Goal: Complete application form

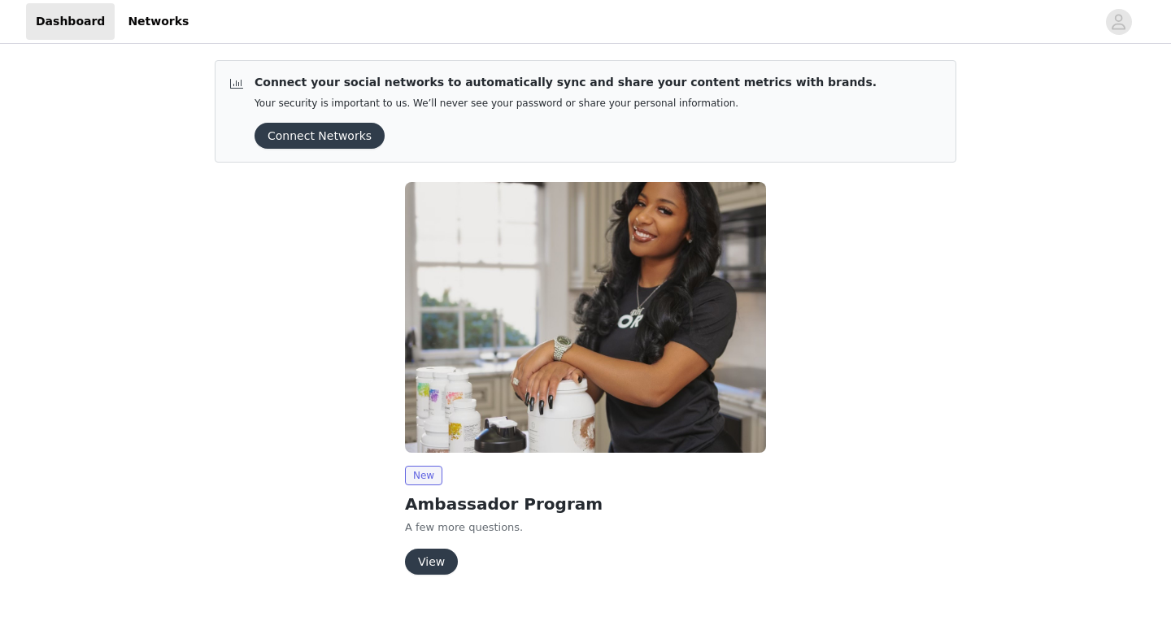
scroll to position [33, 0]
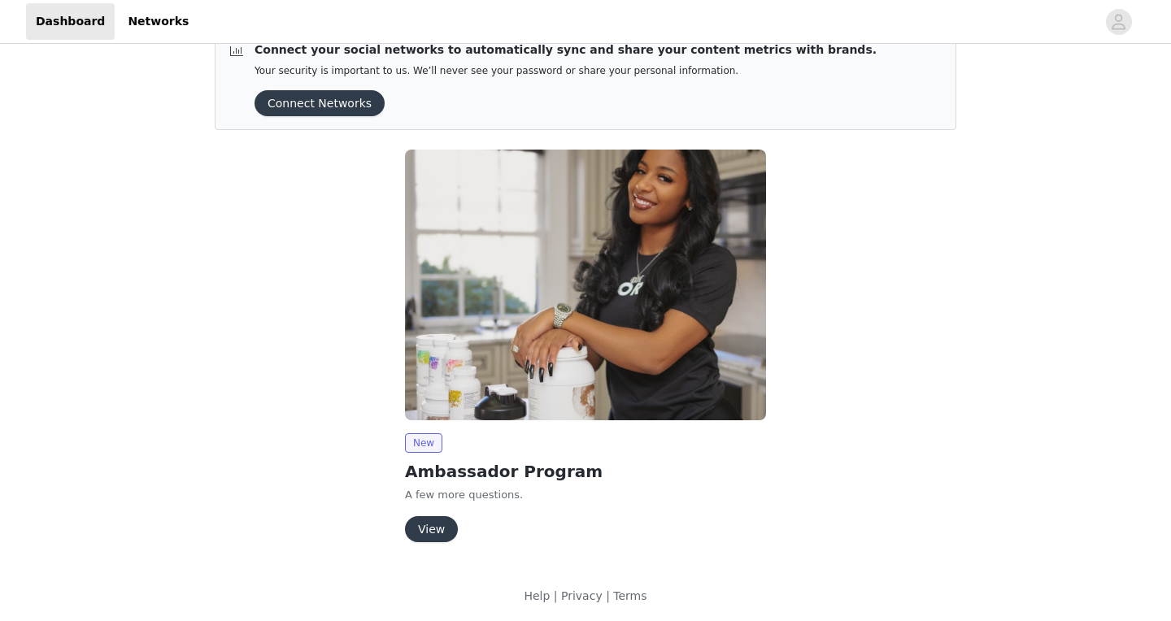
click at [427, 532] on button "View" at bounding box center [431, 530] width 53 height 26
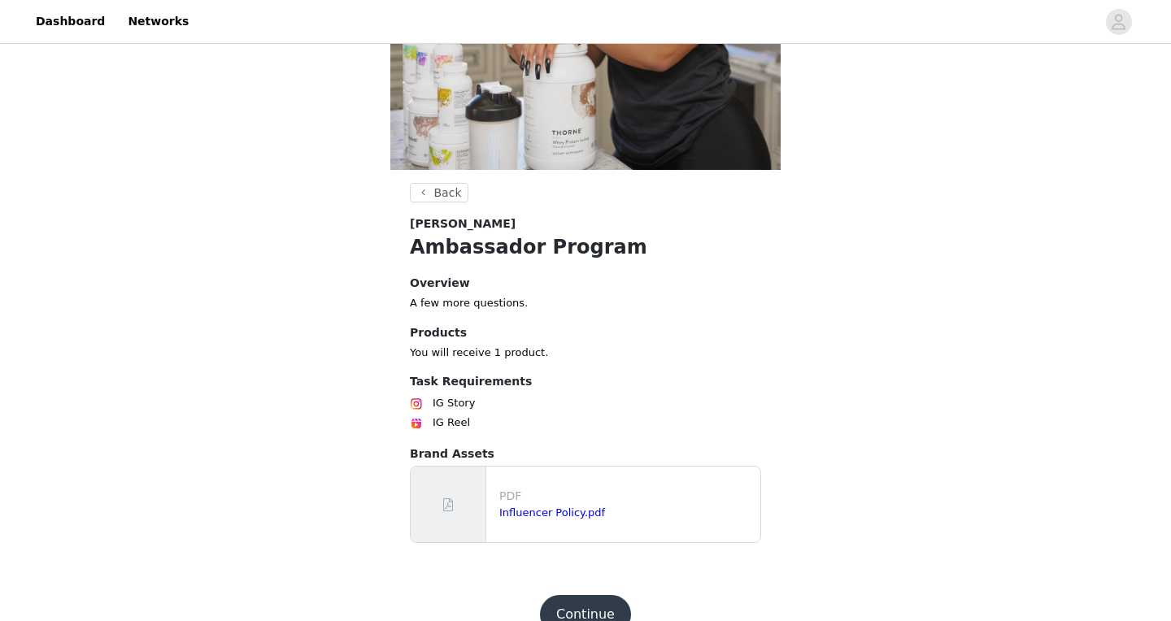
scroll to position [300, 0]
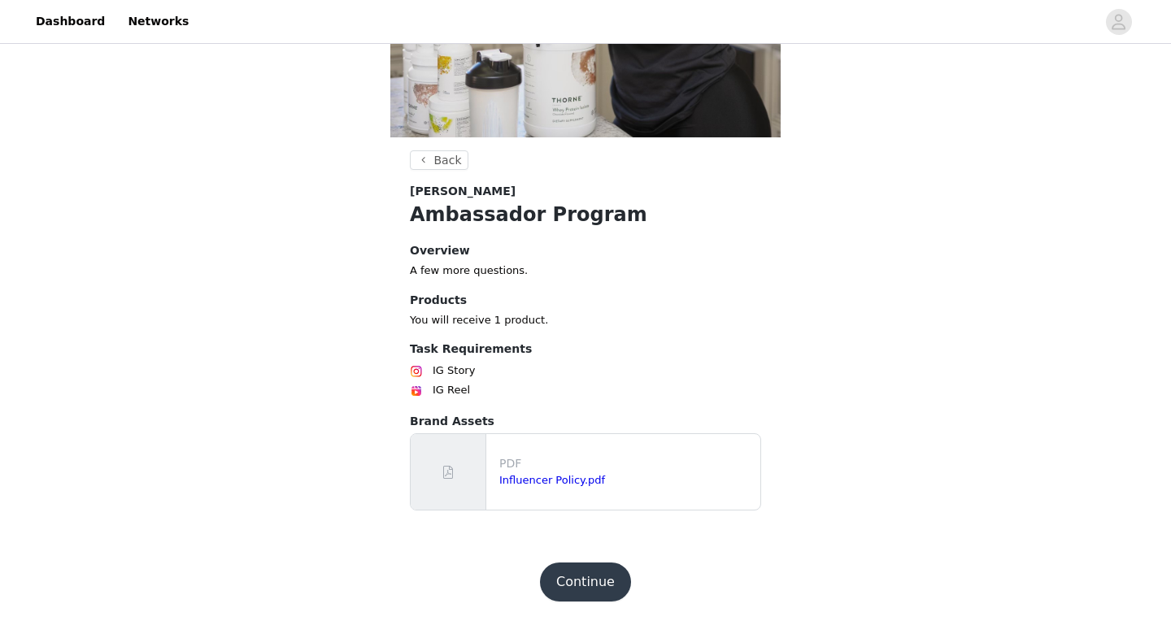
click at [572, 583] on button "Continue" at bounding box center [585, 582] width 91 height 39
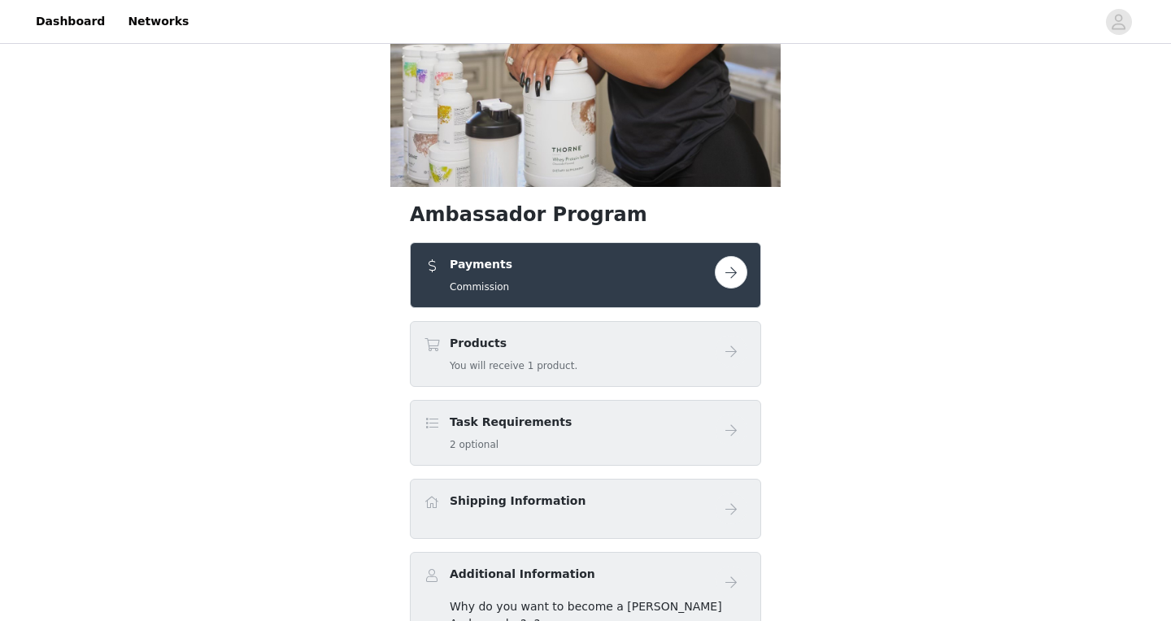
scroll to position [250, 0]
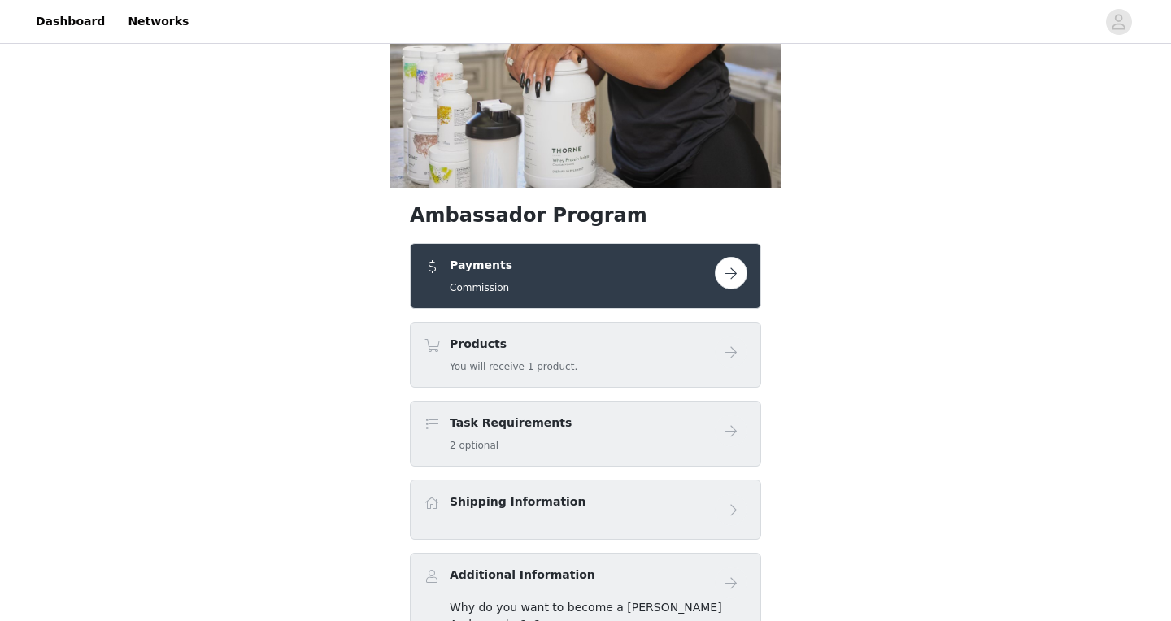
click at [730, 277] on button "button" at bounding box center [731, 273] width 33 height 33
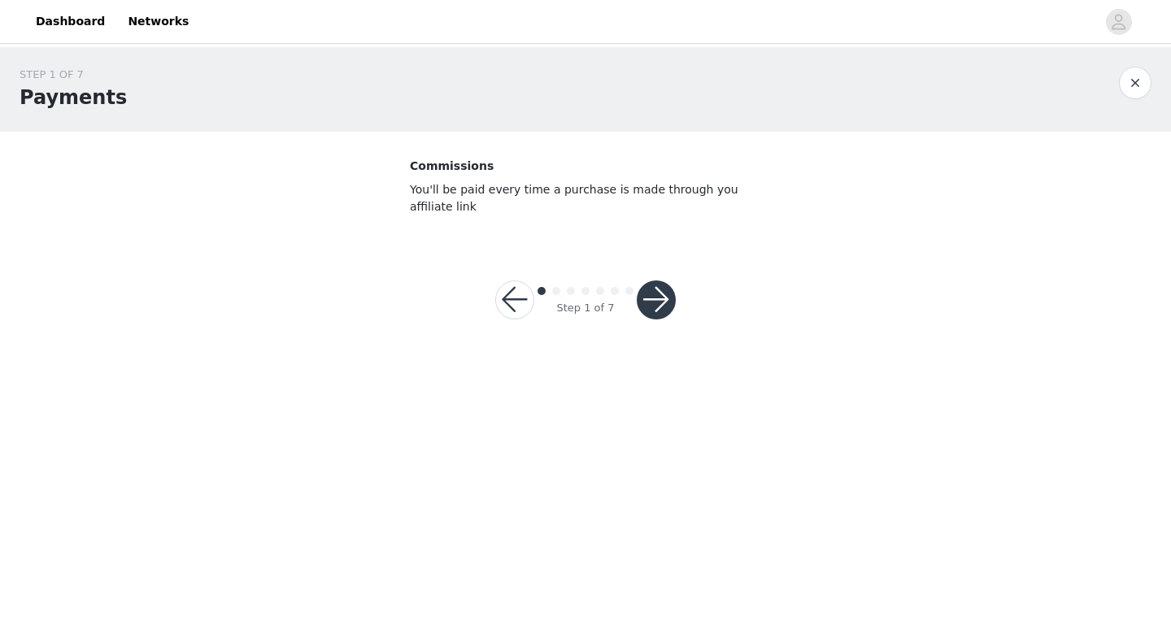
click at [659, 299] on button "button" at bounding box center [656, 300] width 39 height 39
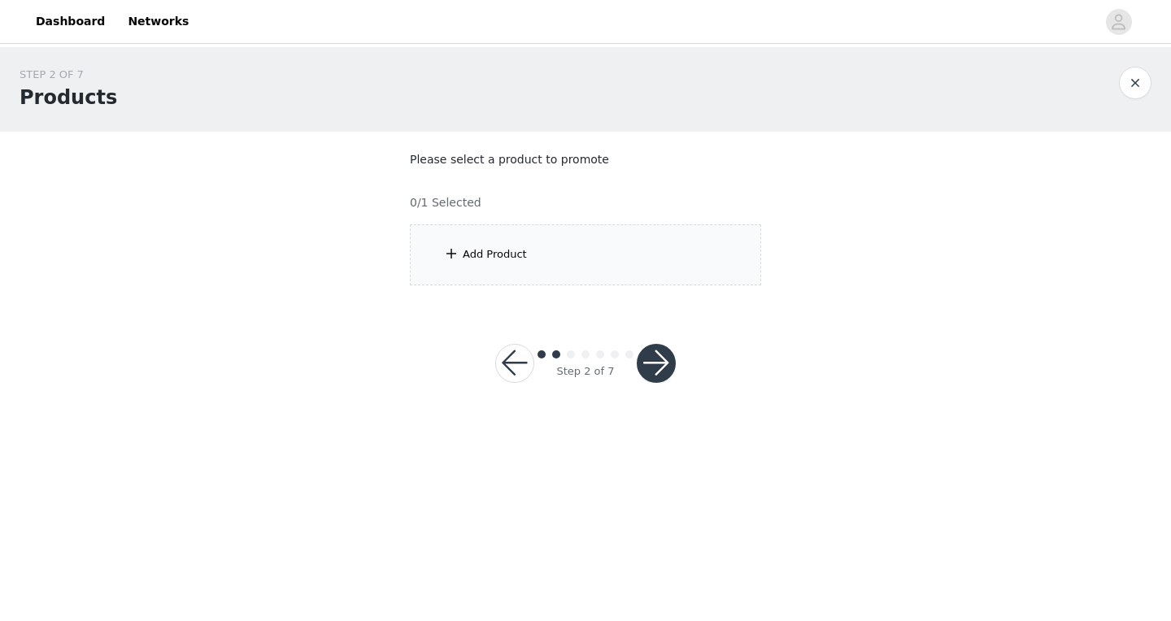
click at [473, 249] on div "Add Product" at bounding box center [495, 254] width 64 height 16
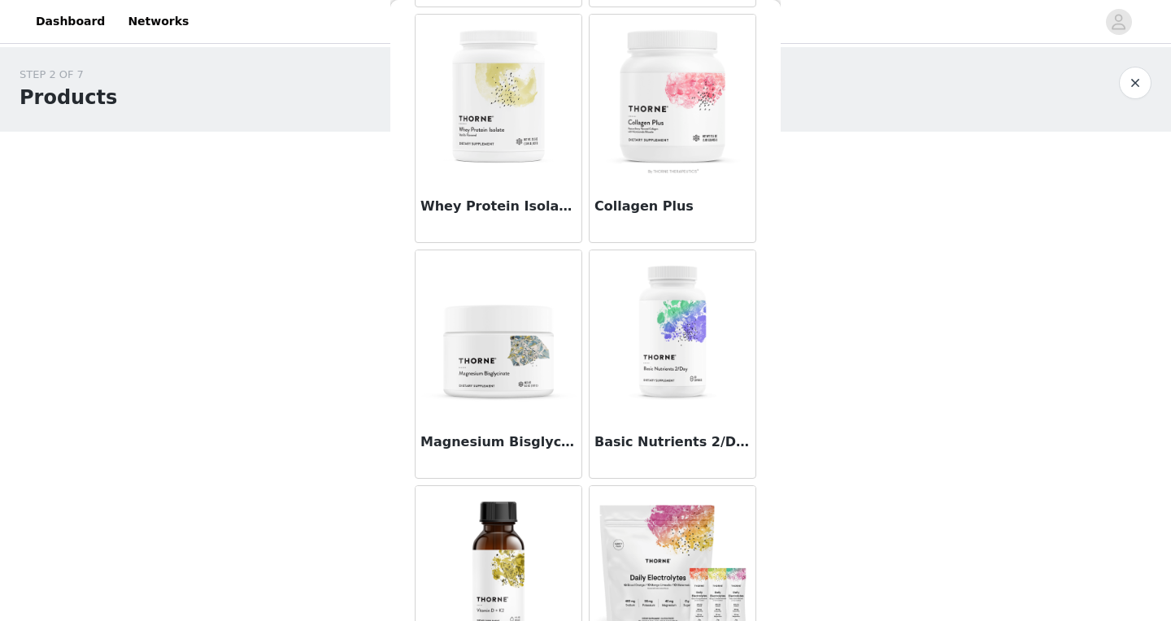
scroll to position [400, 0]
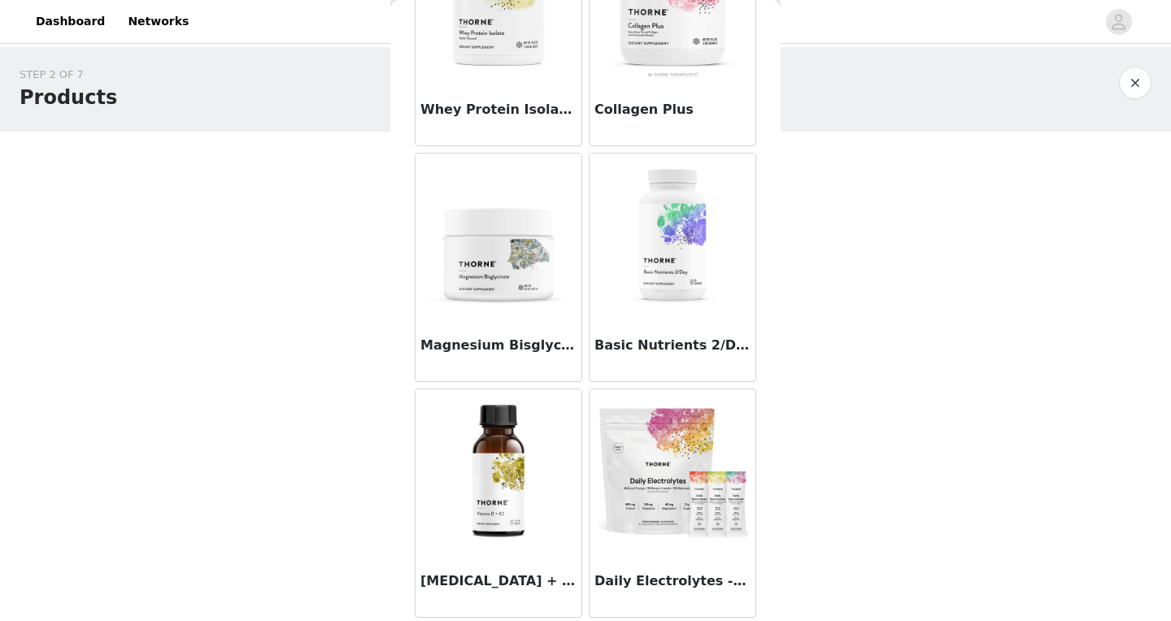
click at [520, 294] on img at bounding box center [498, 235] width 163 height 163
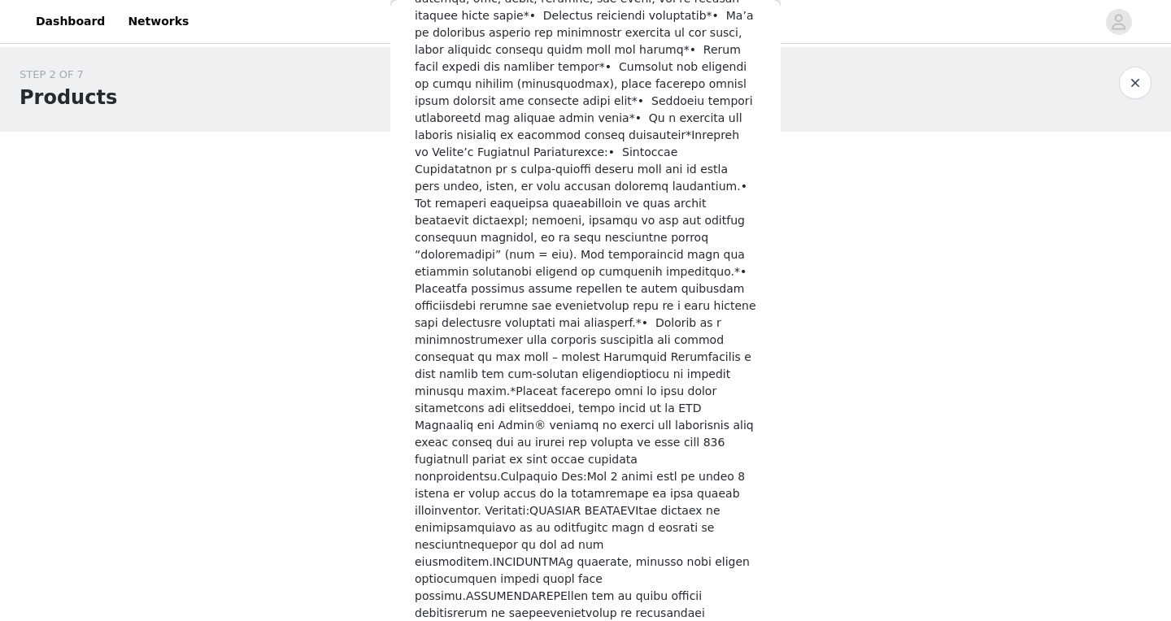
scroll to position [771, 0]
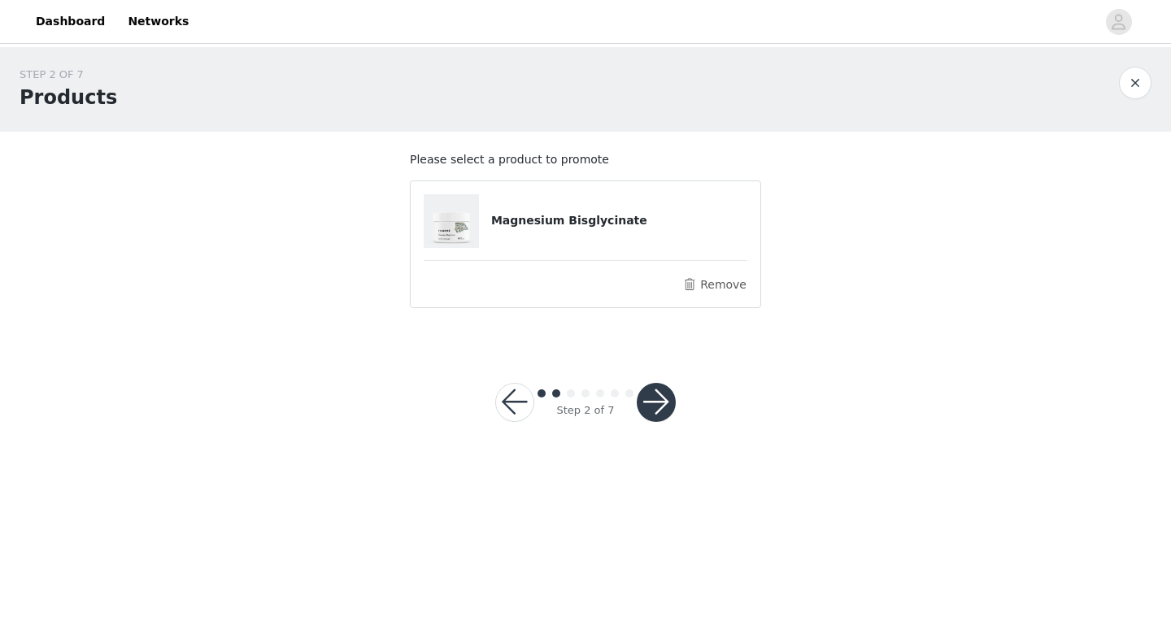
click at [649, 397] on button "button" at bounding box center [656, 402] width 39 height 39
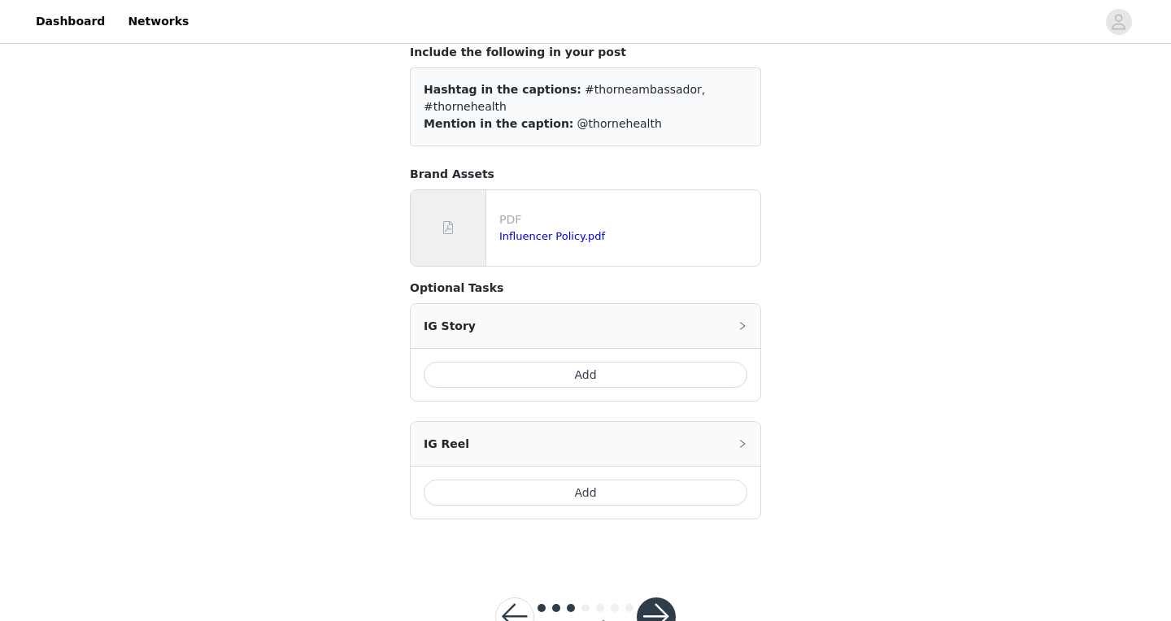
scroll to position [146, 0]
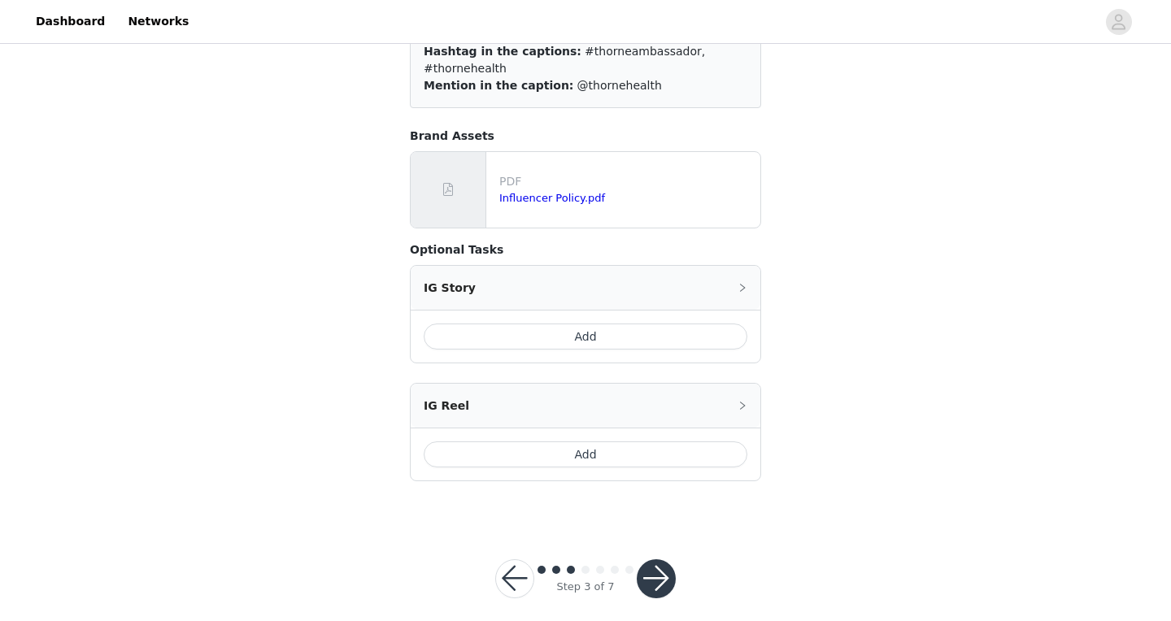
click at [656, 564] on button "button" at bounding box center [656, 579] width 39 height 39
click at [521, 192] on link "Influencer Policy.pdf" at bounding box center [552, 198] width 106 height 12
click at [657, 564] on button "button" at bounding box center [656, 579] width 39 height 39
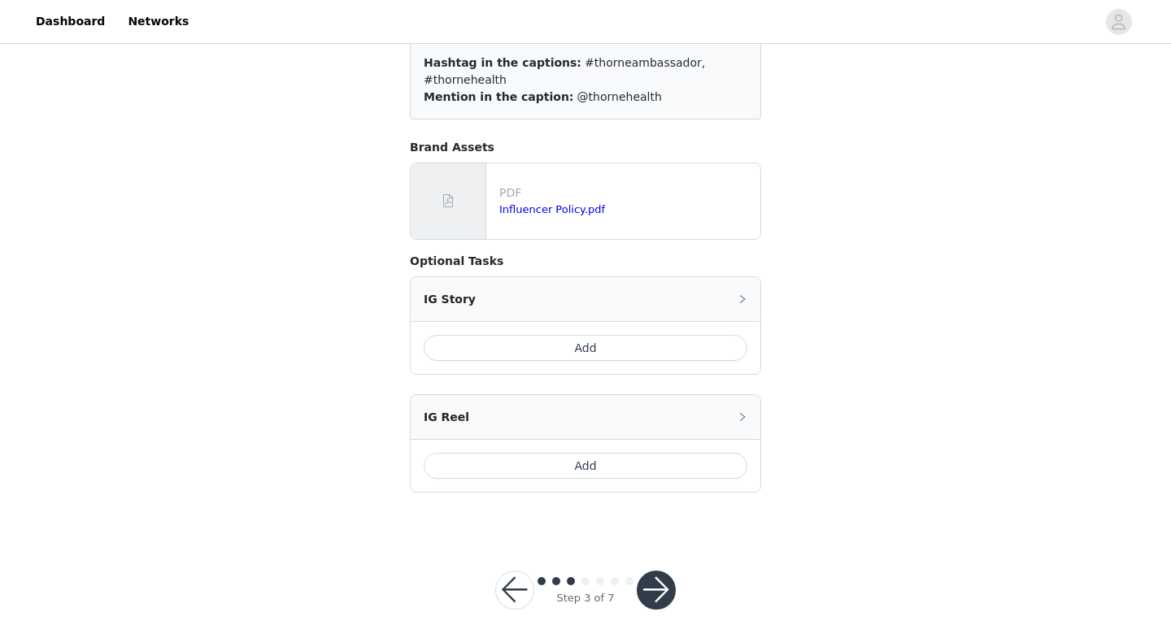
scroll to position [135, 0]
click at [652, 570] on button "button" at bounding box center [656, 589] width 39 height 39
click at [652, 570] on div at bounding box center [656, 589] width 39 height 39
click at [652, 570] on button "button" at bounding box center [656, 589] width 39 height 39
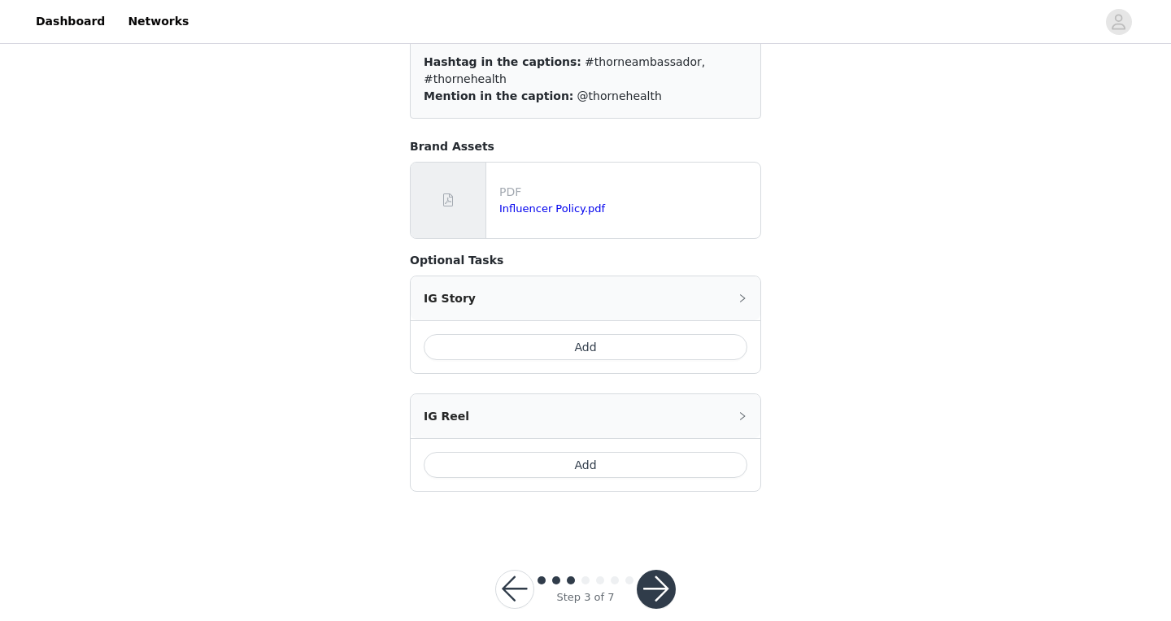
click at [742, 294] on icon "icon: right" at bounding box center [743, 299] width 10 height 10
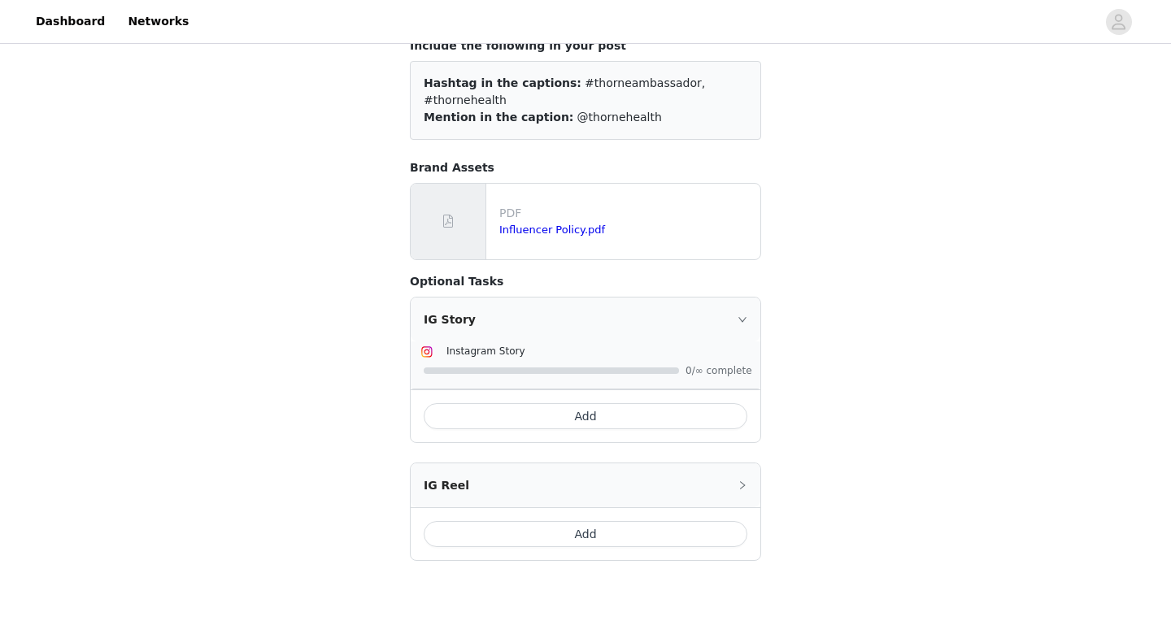
scroll to position [194, 0]
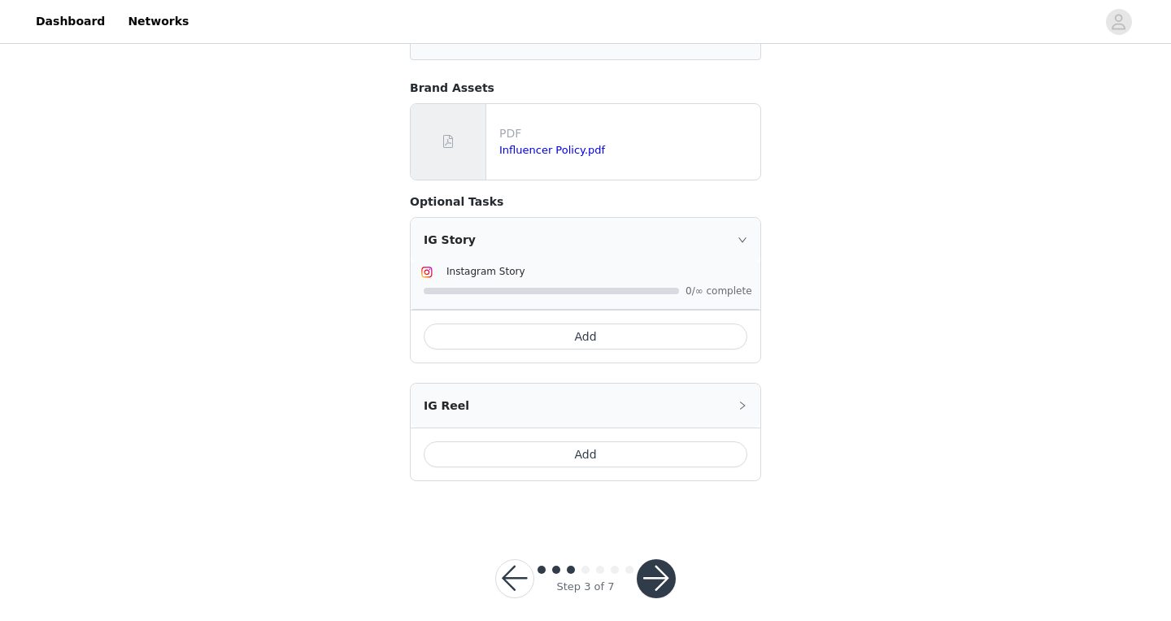
click at [634, 569] on div "Step 3 of 7" at bounding box center [585, 579] width 102 height 32
click at [665, 560] on button "button" at bounding box center [656, 579] width 39 height 39
click at [748, 384] on div "IG Reel" at bounding box center [586, 406] width 350 height 44
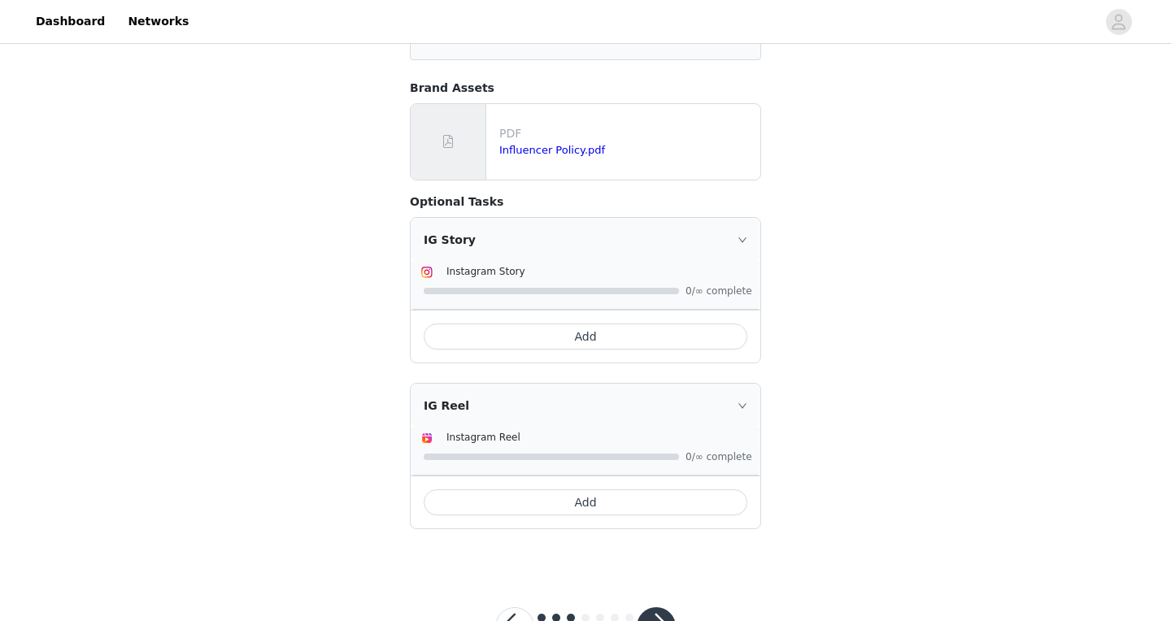
scroll to position [242, 0]
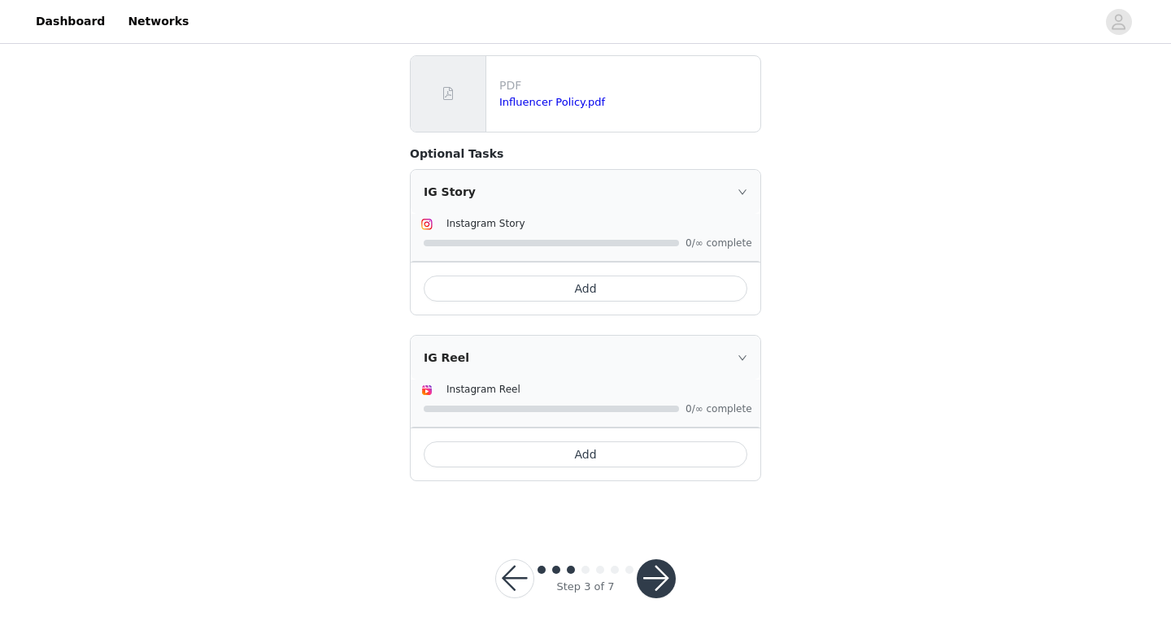
click at [659, 560] on button "button" at bounding box center [656, 579] width 39 height 39
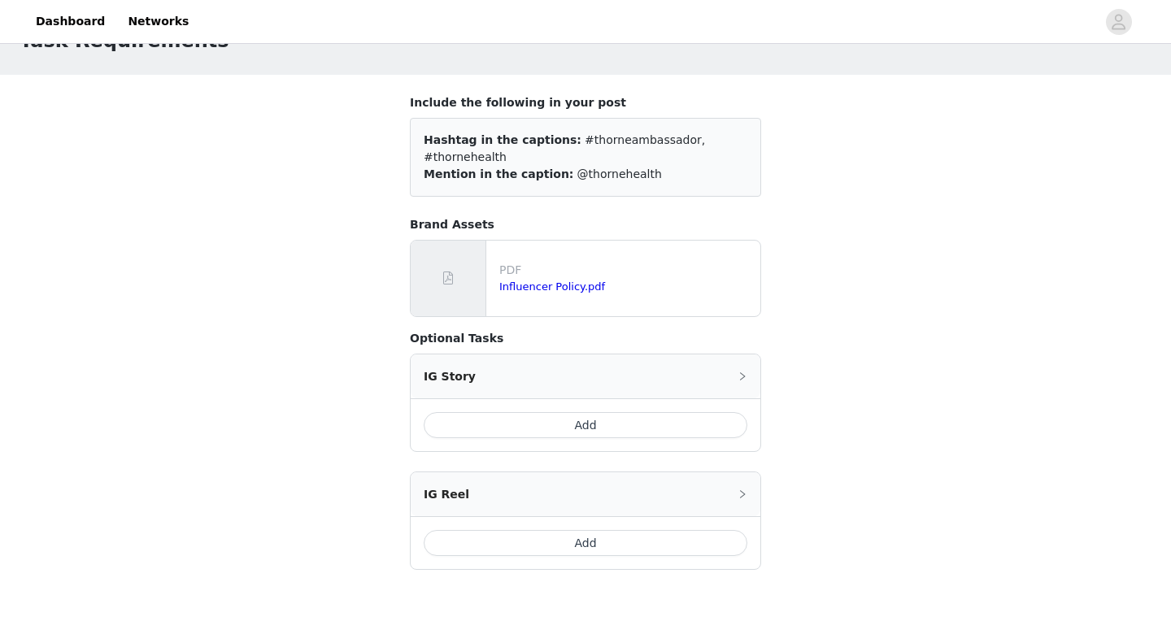
scroll to position [34, 0]
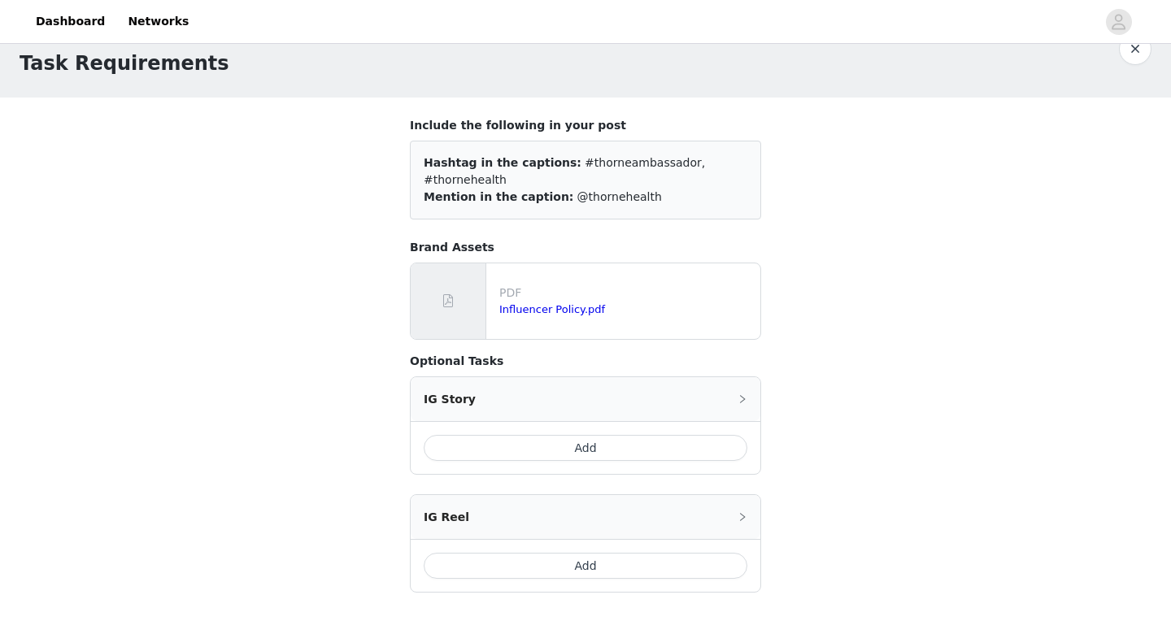
click at [521, 155] on div "Hashtag in the captions: #thorneambassador, #thornehealth" at bounding box center [586, 172] width 324 height 34
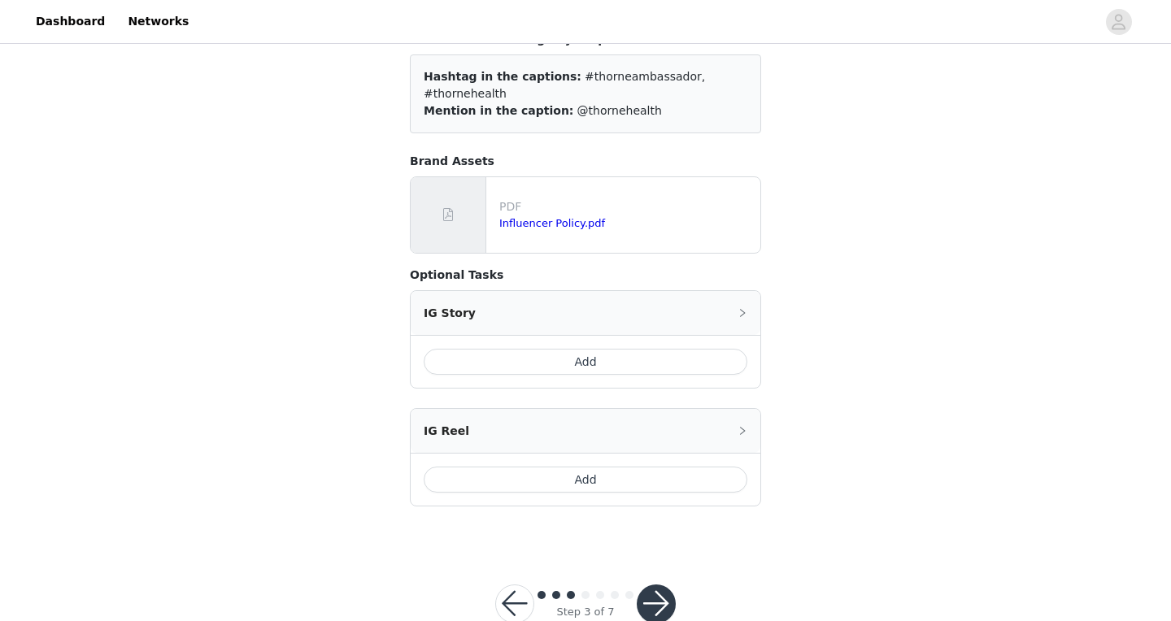
scroll to position [146, 0]
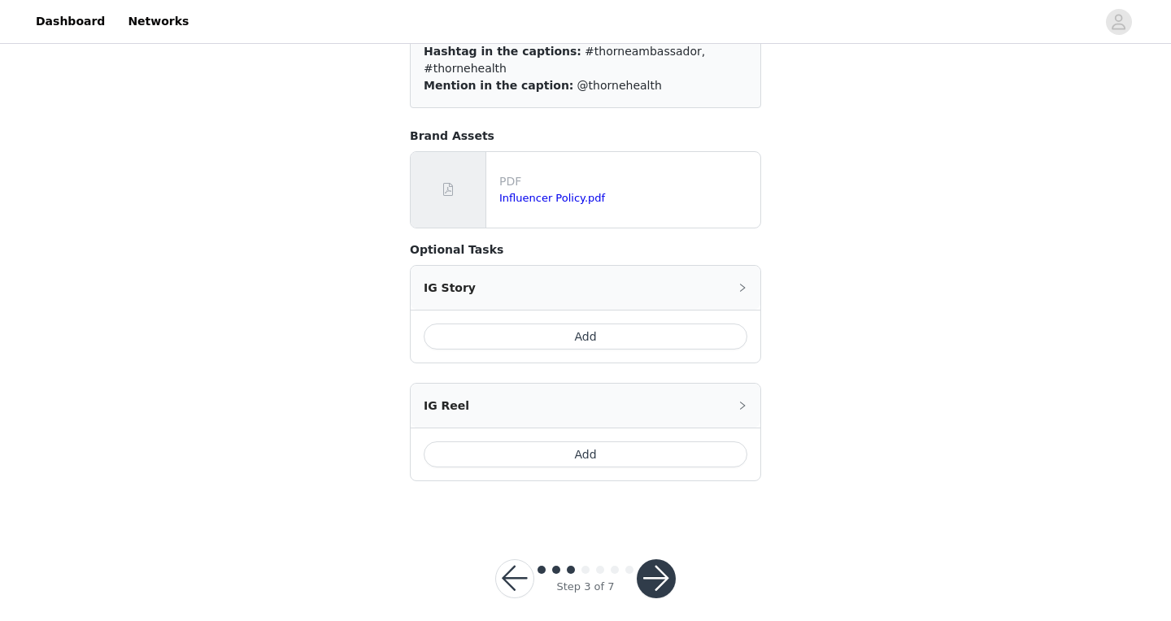
click at [653, 560] on button "button" at bounding box center [656, 579] width 39 height 39
click at [568, 324] on button "Add" at bounding box center [586, 337] width 324 height 26
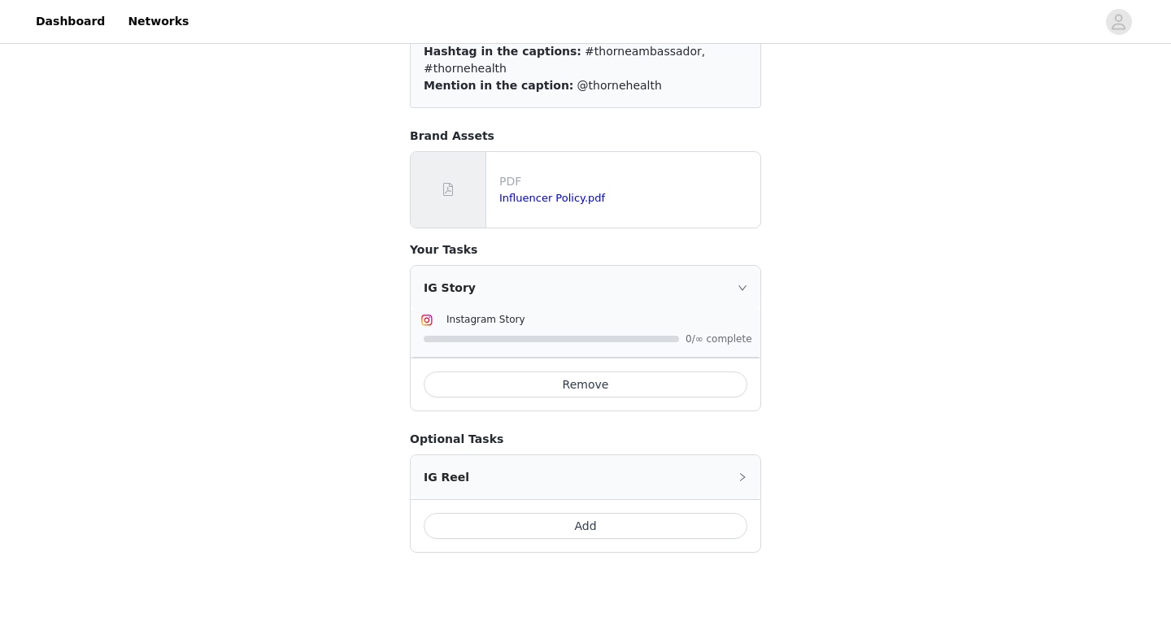
click at [740, 283] on icon "icon: right" at bounding box center [743, 288] width 10 height 10
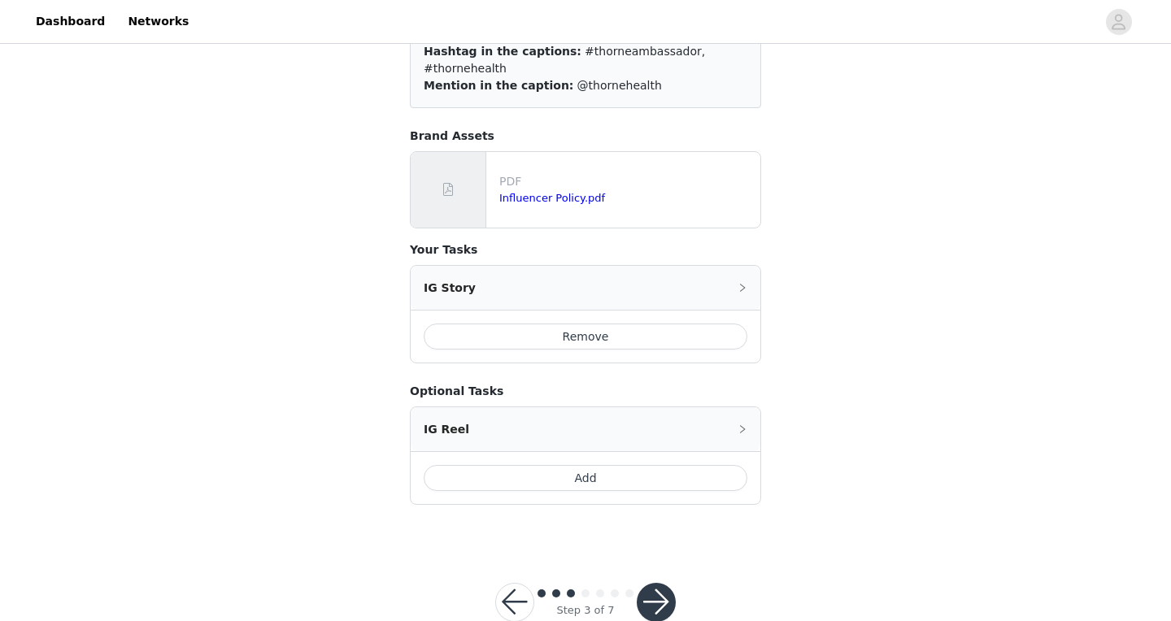
click at [604, 324] on button "Remove" at bounding box center [586, 337] width 324 height 26
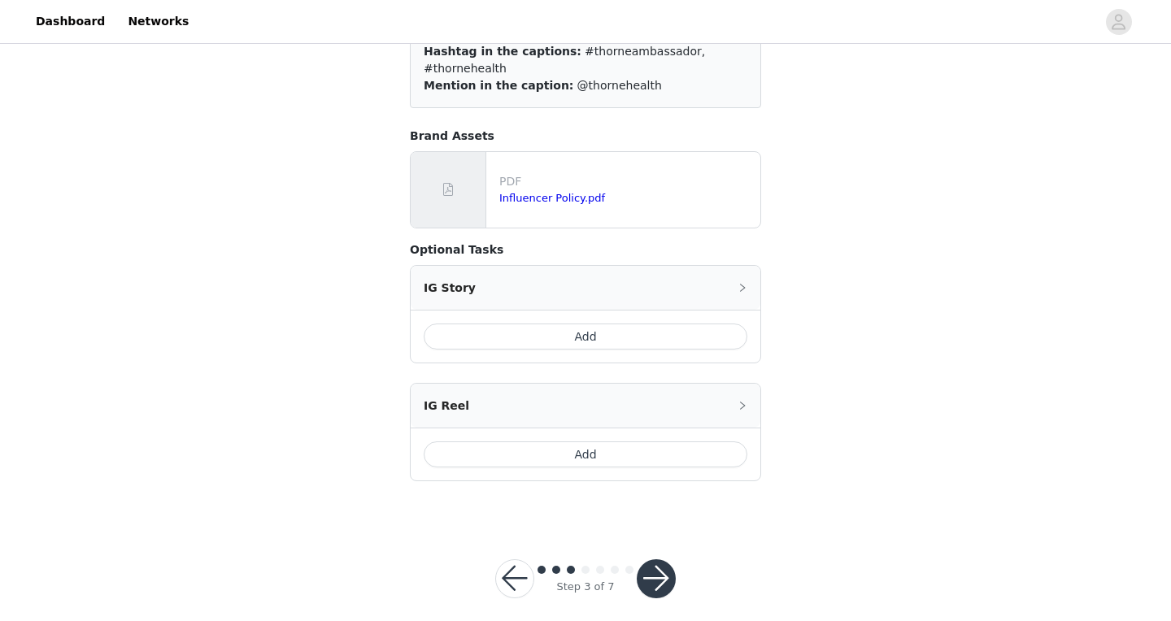
click at [741, 283] on icon "icon: right" at bounding box center [743, 288] width 10 height 10
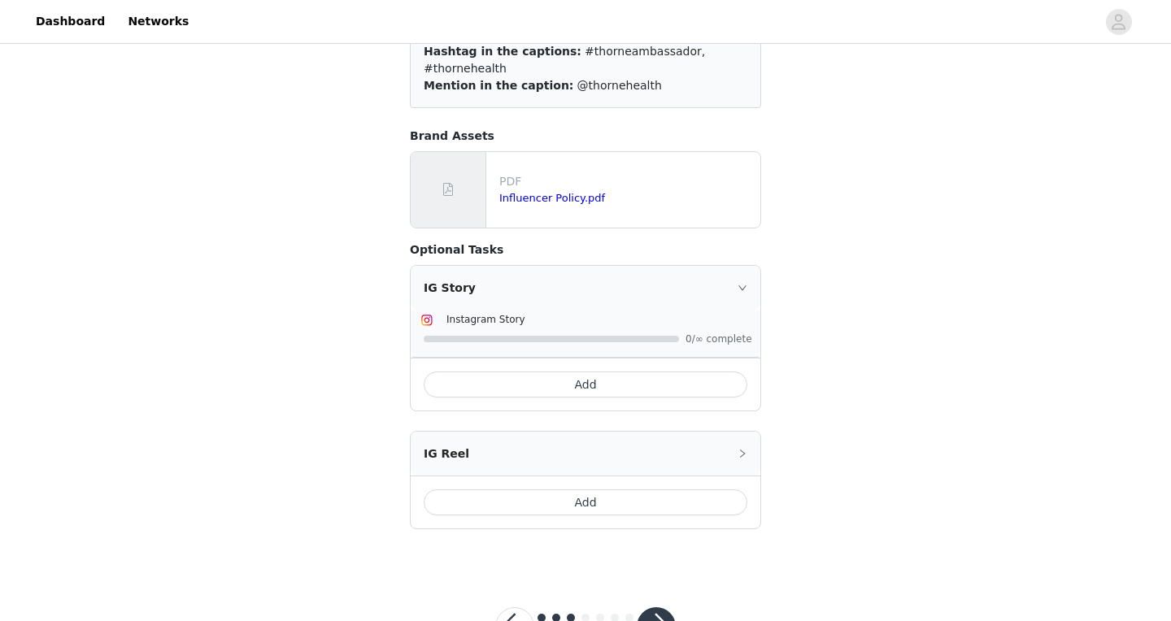
click at [429, 314] on img at bounding box center [427, 320] width 13 height 13
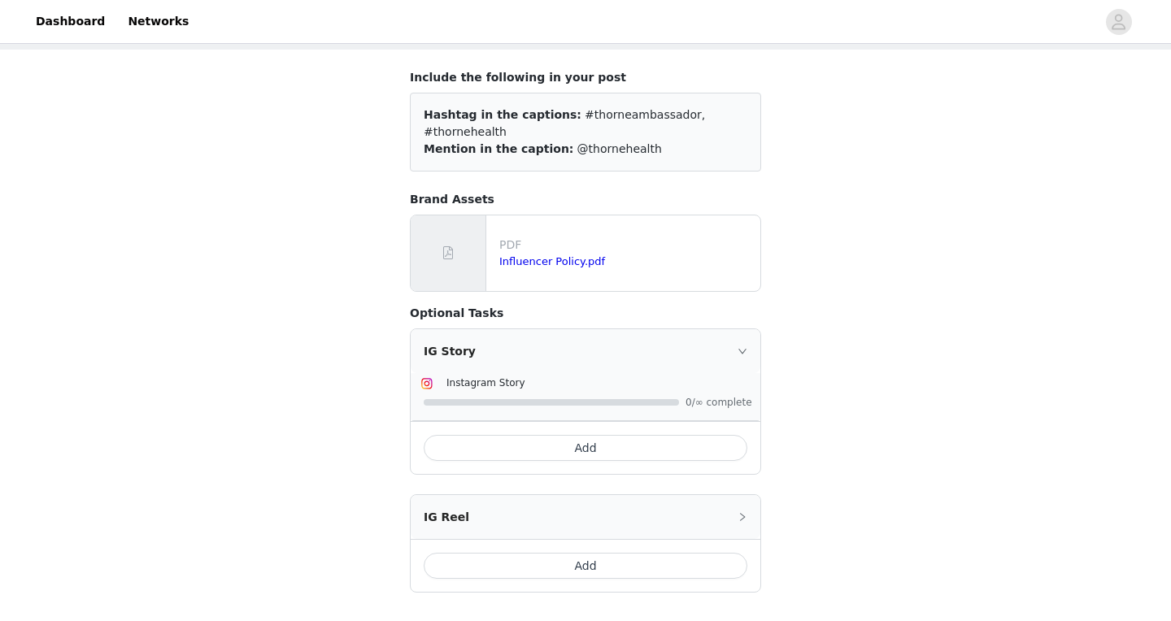
scroll to position [194, 0]
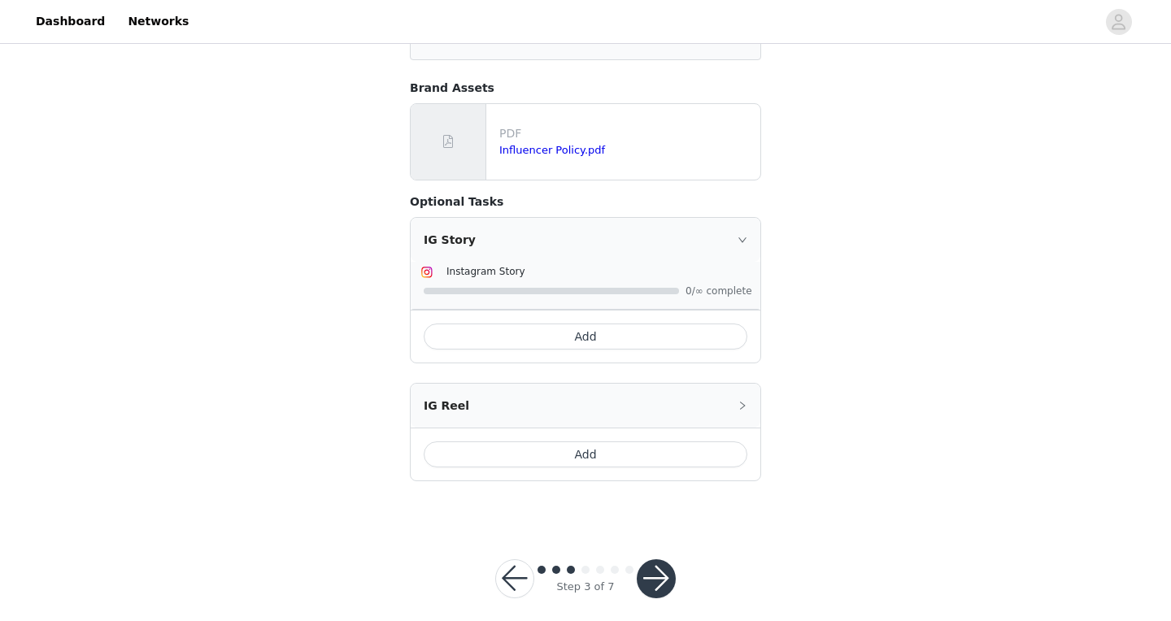
click at [645, 563] on button "button" at bounding box center [656, 579] width 39 height 39
click at [645, 563] on div at bounding box center [656, 579] width 39 height 39
click at [585, 566] on span at bounding box center [586, 570] width 8 height 8
click at [511, 565] on button "button" at bounding box center [514, 579] width 39 height 39
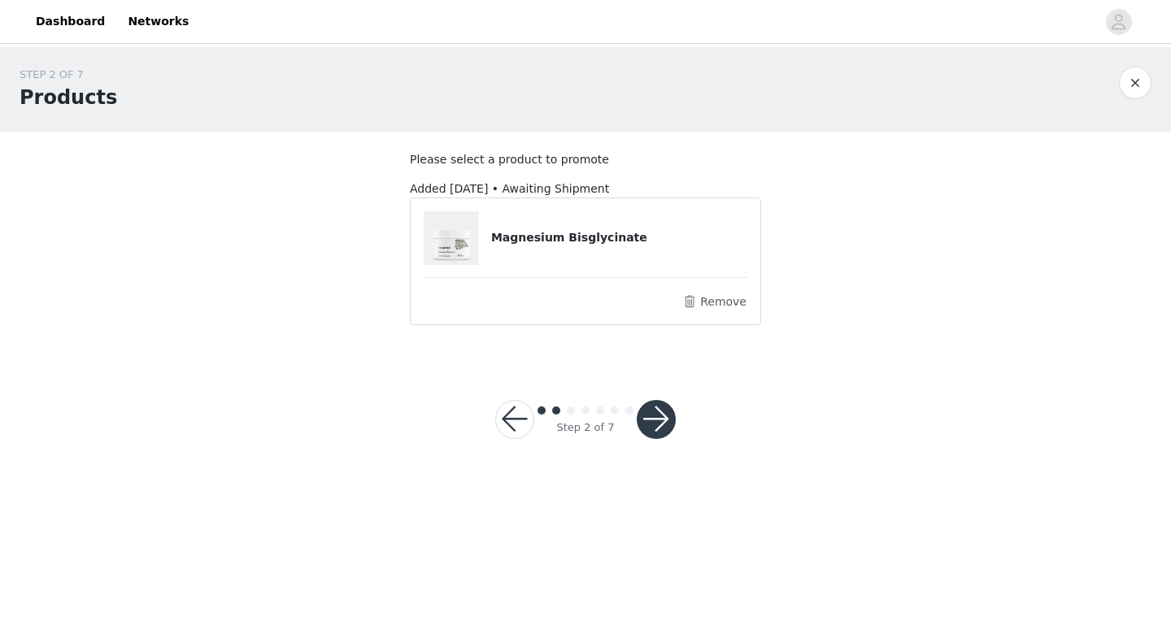
click at [649, 403] on button "button" at bounding box center [656, 419] width 39 height 39
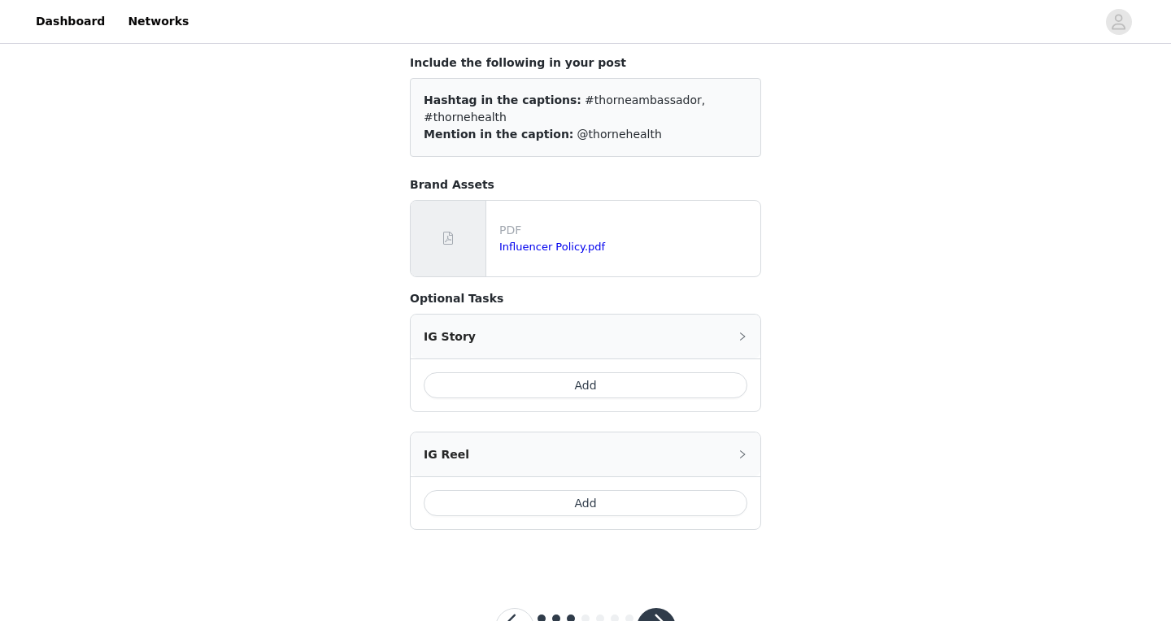
scroll to position [146, 0]
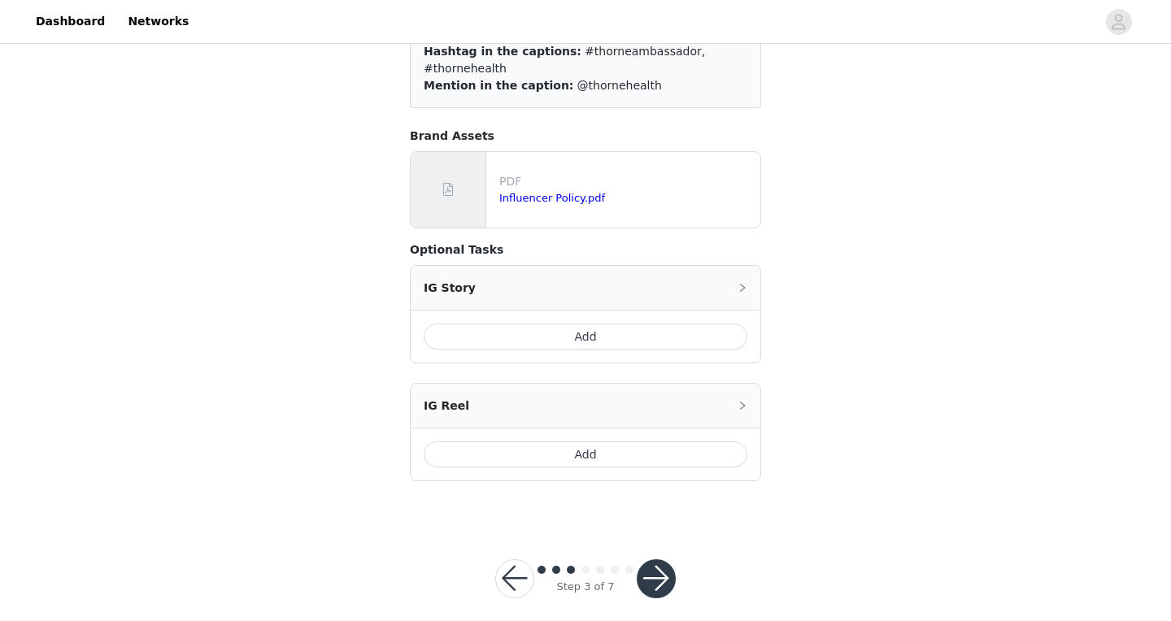
click at [660, 560] on button "button" at bounding box center [656, 579] width 39 height 39
click at [592, 192] on link "Influencer Policy.pdf" at bounding box center [552, 198] width 106 height 12
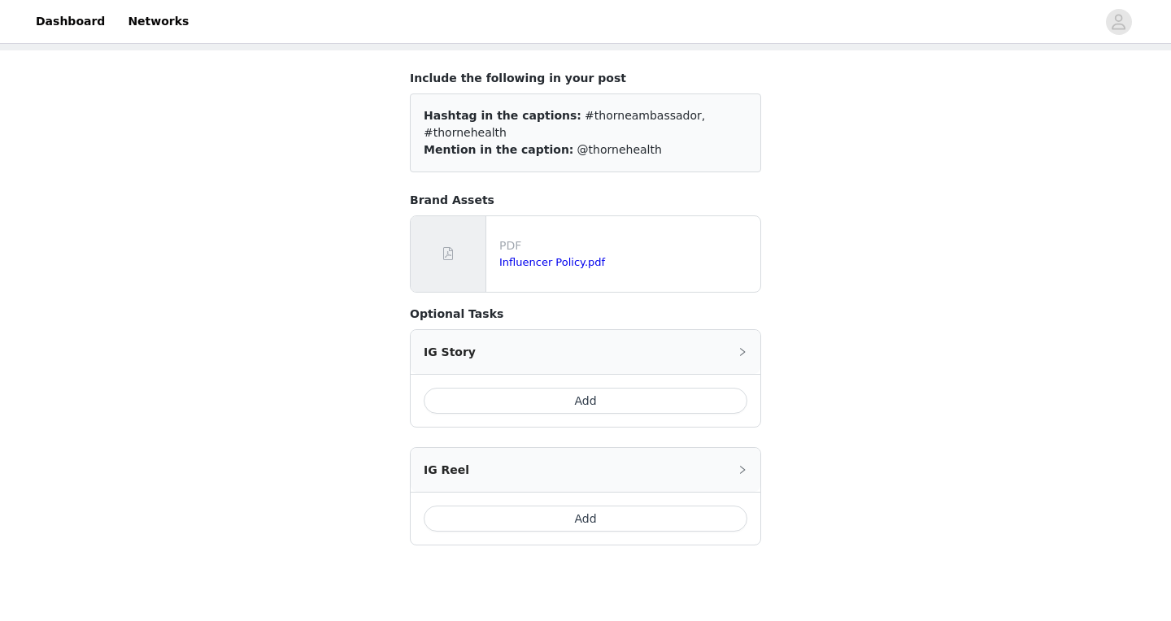
click at [586, 388] on button "Add" at bounding box center [586, 401] width 324 height 26
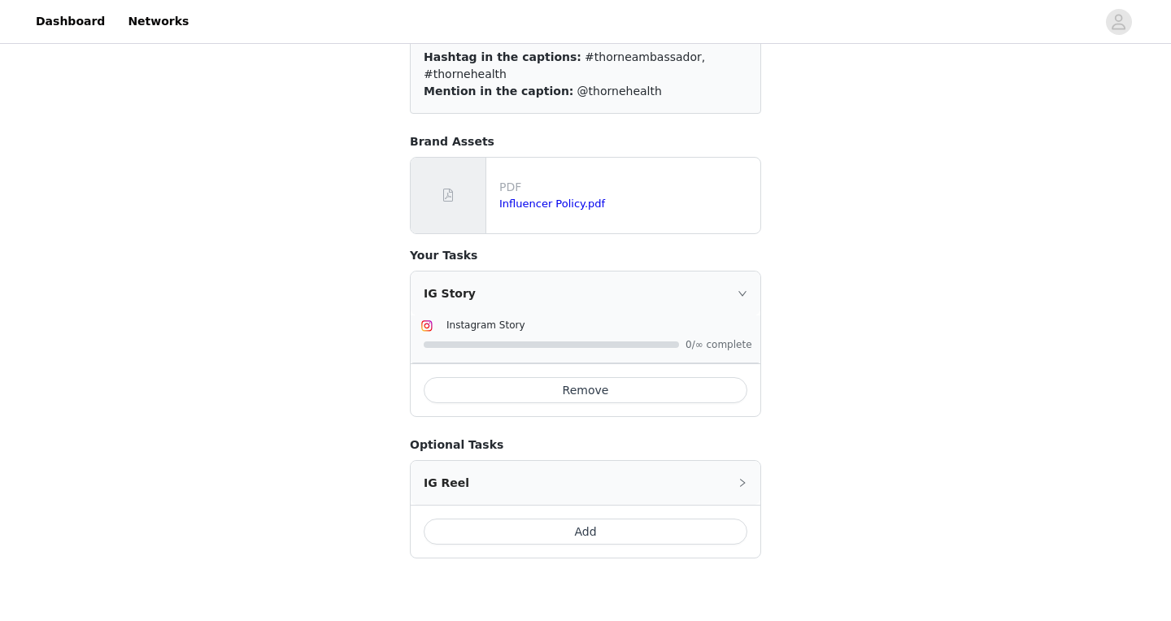
scroll to position [142, 0]
click at [467, 318] on span "Instagram Story" at bounding box center [486, 323] width 79 height 11
click at [448, 278] on div "IG Story" at bounding box center [586, 292] width 350 height 44
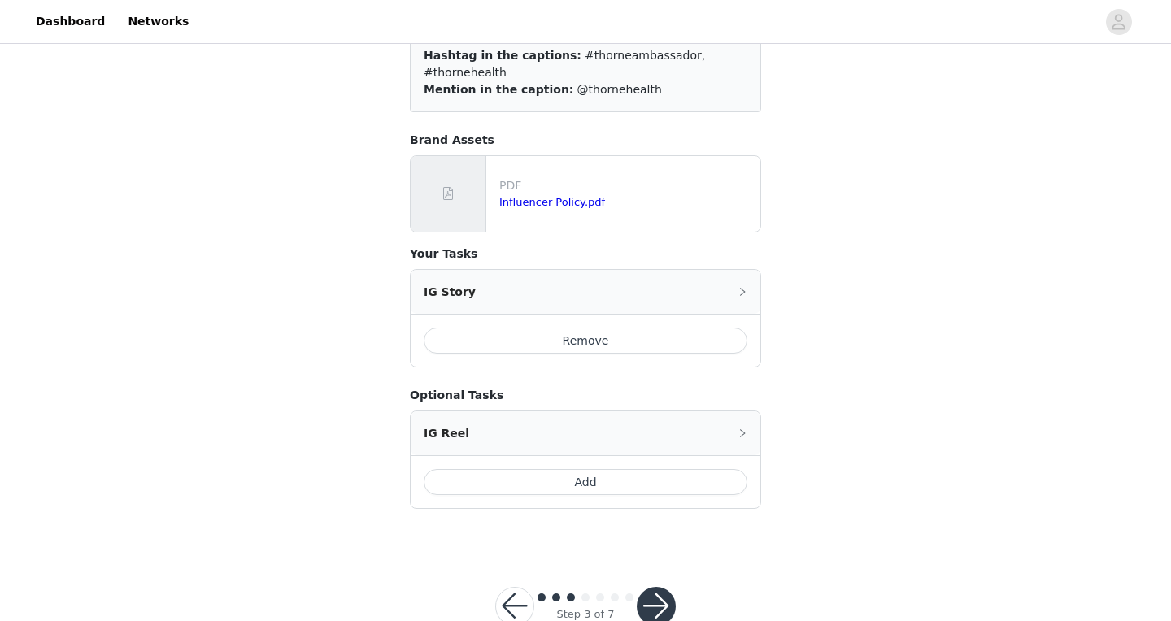
click at [448, 278] on div "IG Story" at bounding box center [586, 292] width 350 height 44
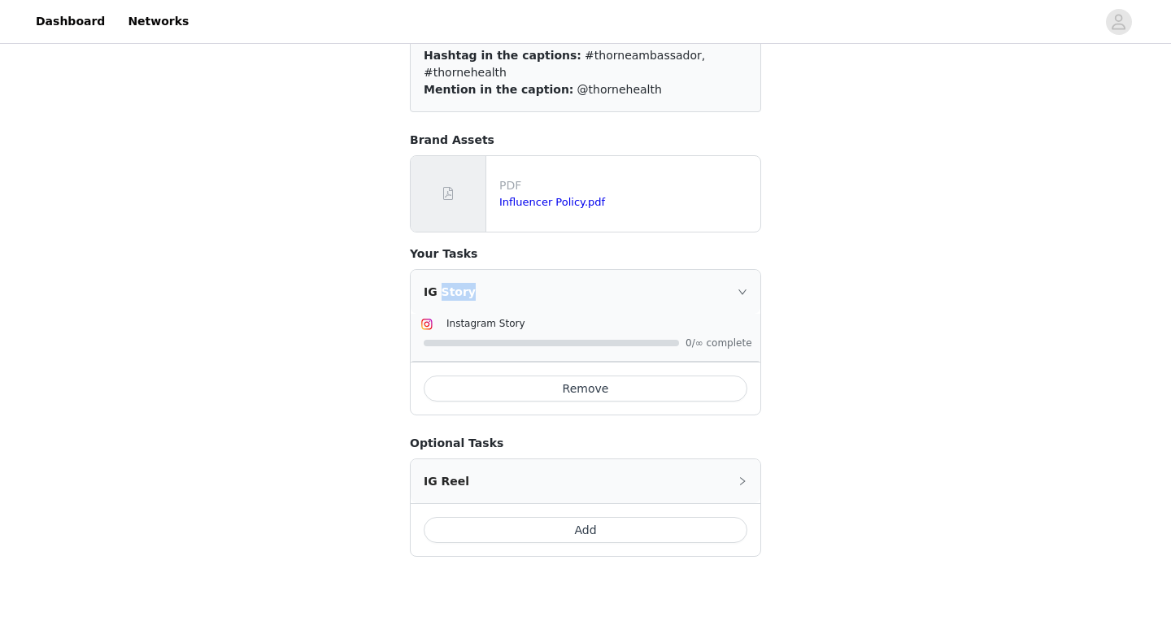
click at [448, 278] on div "IG Story" at bounding box center [586, 292] width 350 height 44
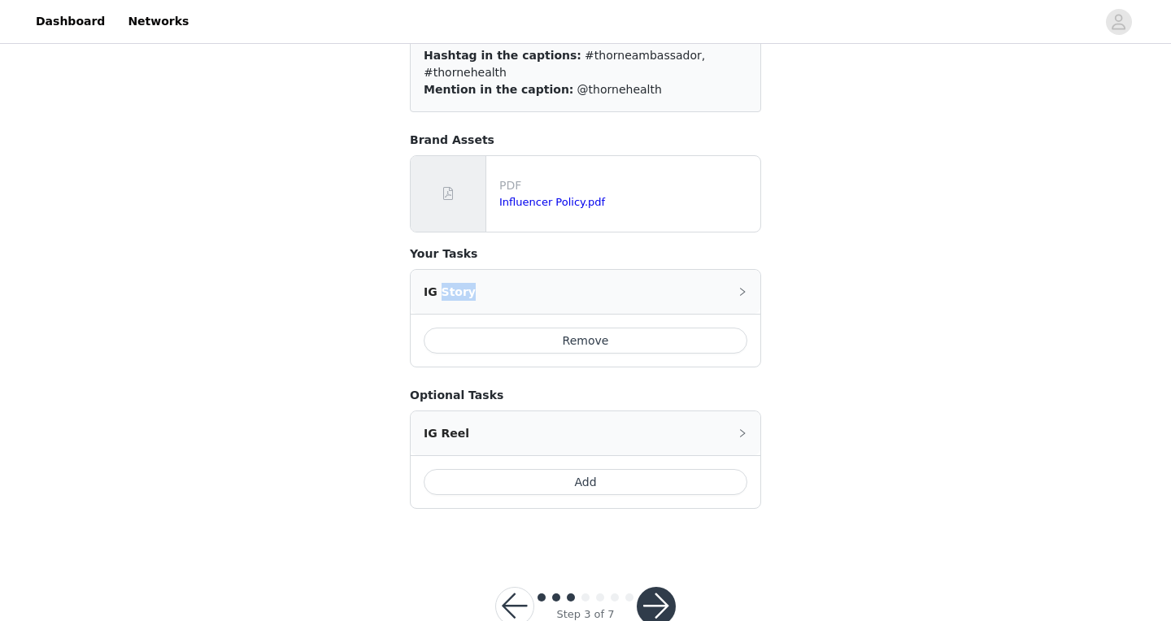
click at [448, 278] on div "IG Story" at bounding box center [586, 292] width 350 height 44
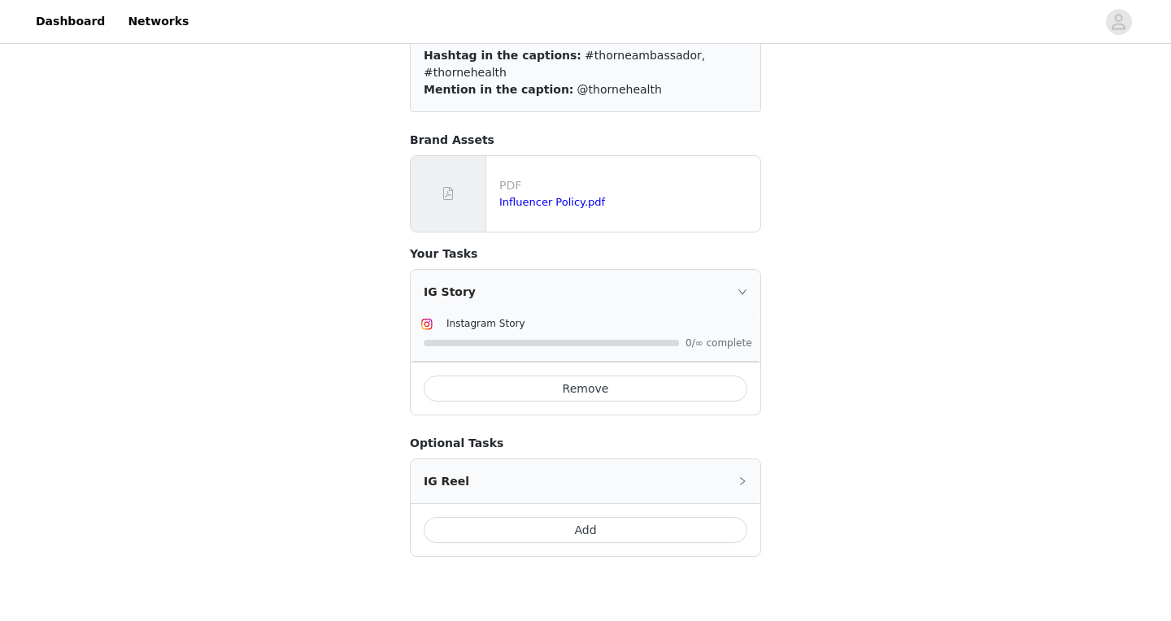
click at [514, 530] on div "Add" at bounding box center [586, 529] width 350 height 53
click at [521, 517] on button "Add" at bounding box center [586, 530] width 324 height 26
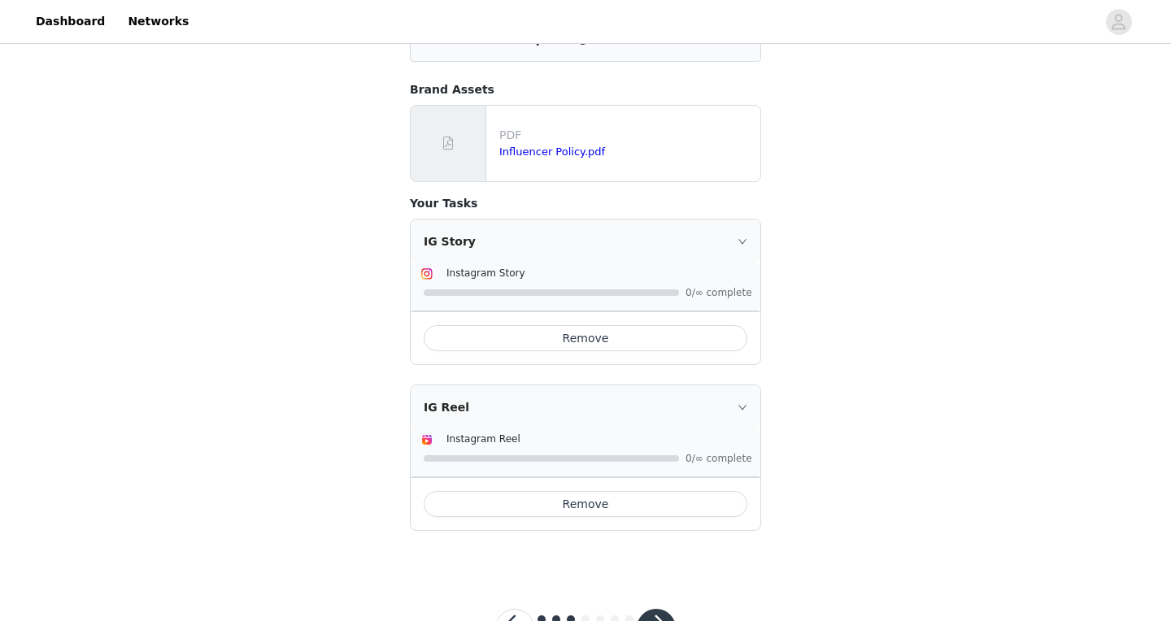
scroll to position [242, 0]
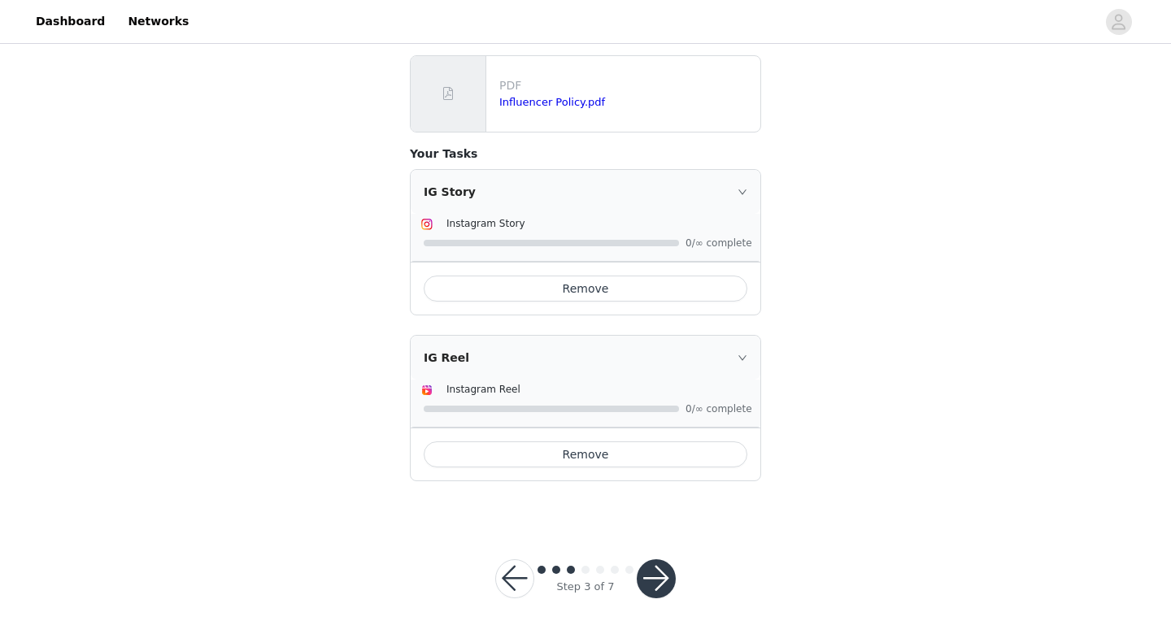
click at [648, 560] on button "button" at bounding box center [656, 579] width 39 height 39
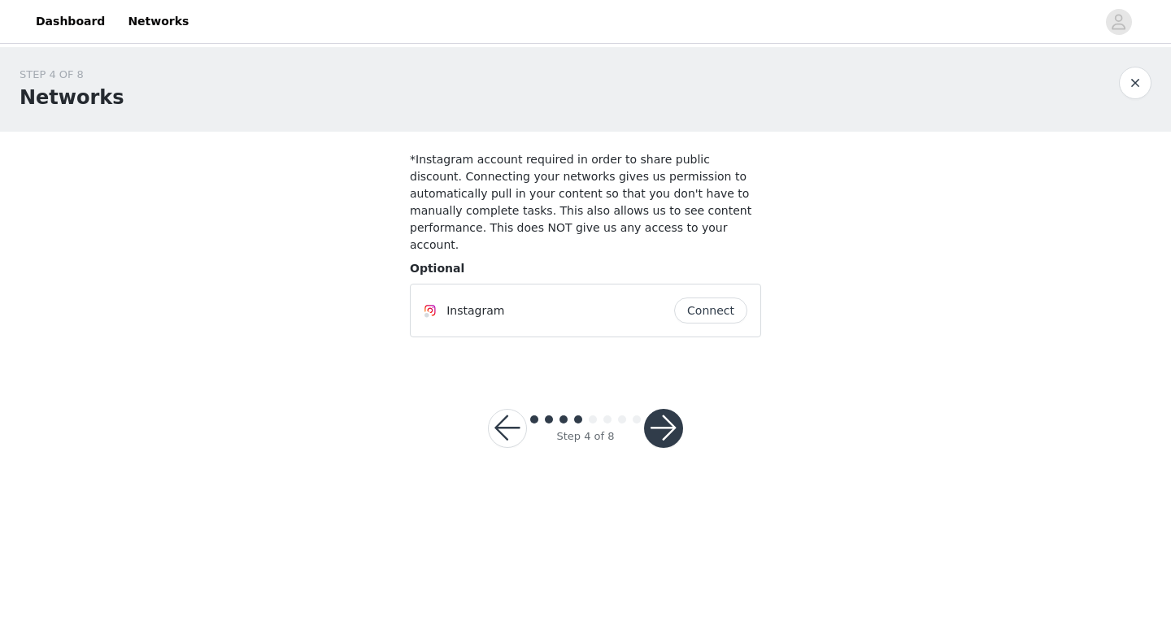
click at [713, 298] on button "Connect" at bounding box center [710, 311] width 73 height 26
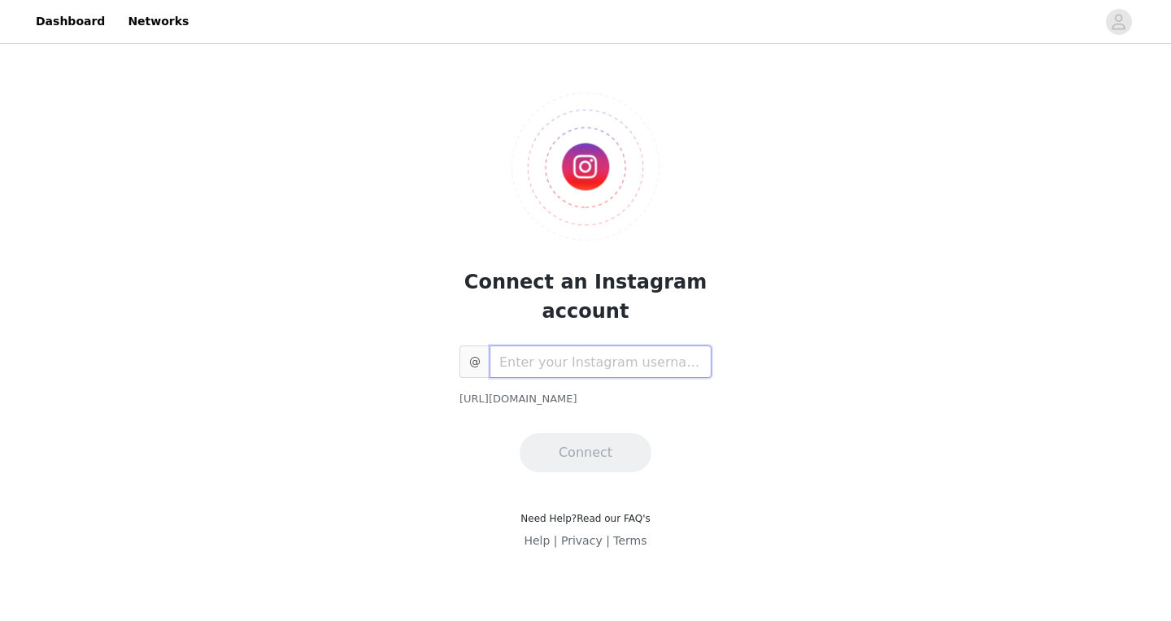
click at [588, 360] on input "text" at bounding box center [601, 362] width 222 height 33
type input "brianwilkin25"
click at [617, 448] on button "Connect" at bounding box center [586, 453] width 132 height 39
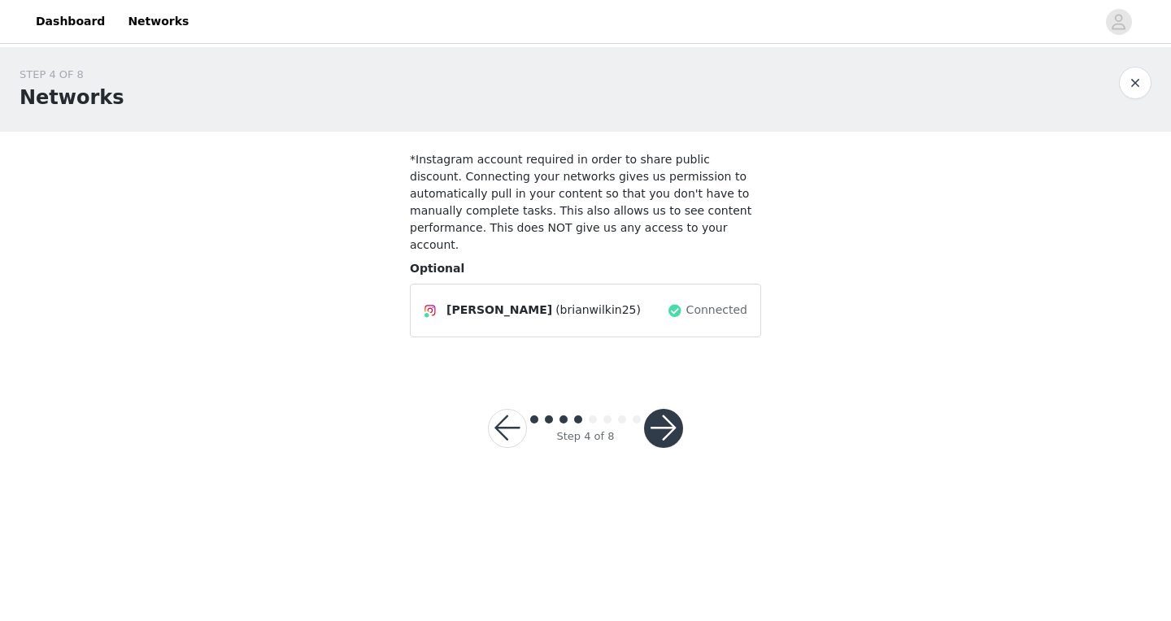
click at [665, 409] on button "button" at bounding box center [663, 428] width 39 height 39
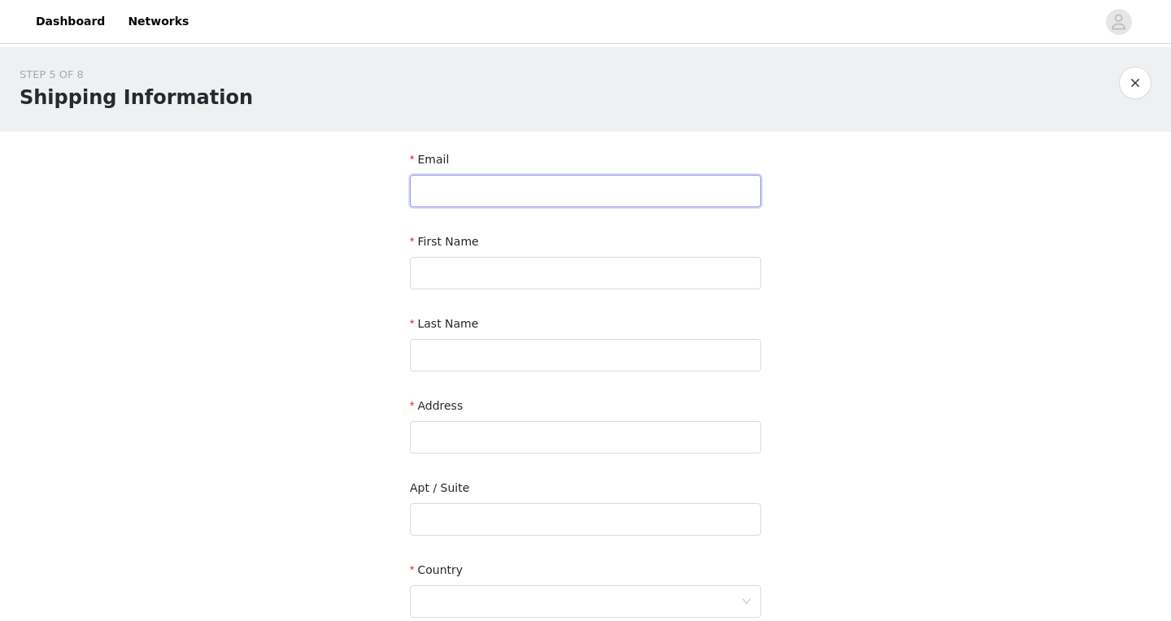
click at [581, 196] on input "text" at bounding box center [585, 191] width 351 height 33
type input "[EMAIL_ADDRESS][DOMAIN_NAME]"
click at [591, 269] on input "text" at bounding box center [585, 273] width 351 height 33
type input "[PERSON_NAME]"
click at [448, 367] on input "text" at bounding box center [585, 355] width 351 height 33
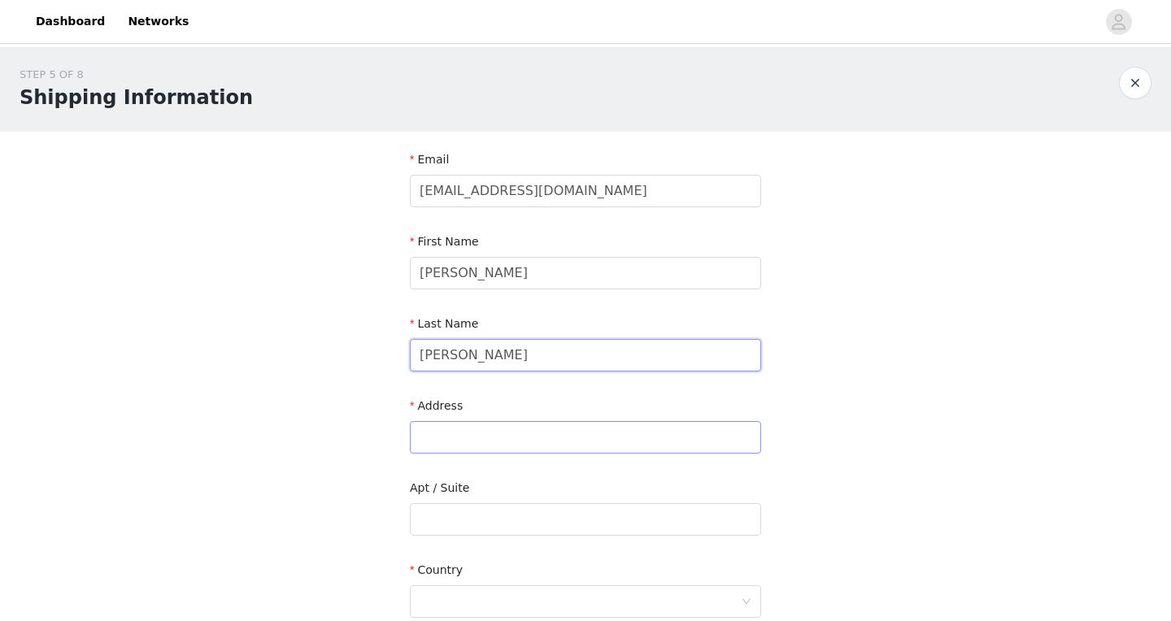
type input "[PERSON_NAME]"
click at [425, 437] on input "text" at bounding box center [585, 437] width 351 height 33
type input "[STREET_ADDRESS][PERSON_NAME]"
type input "Cohoes"
type input "12047"
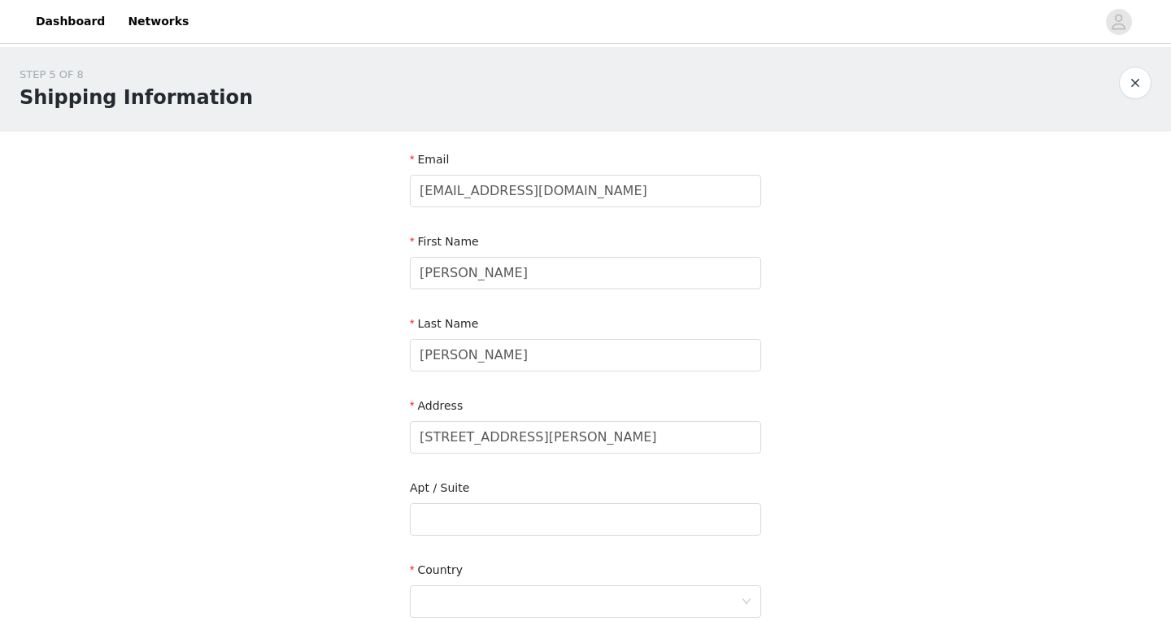
type input "5857303908"
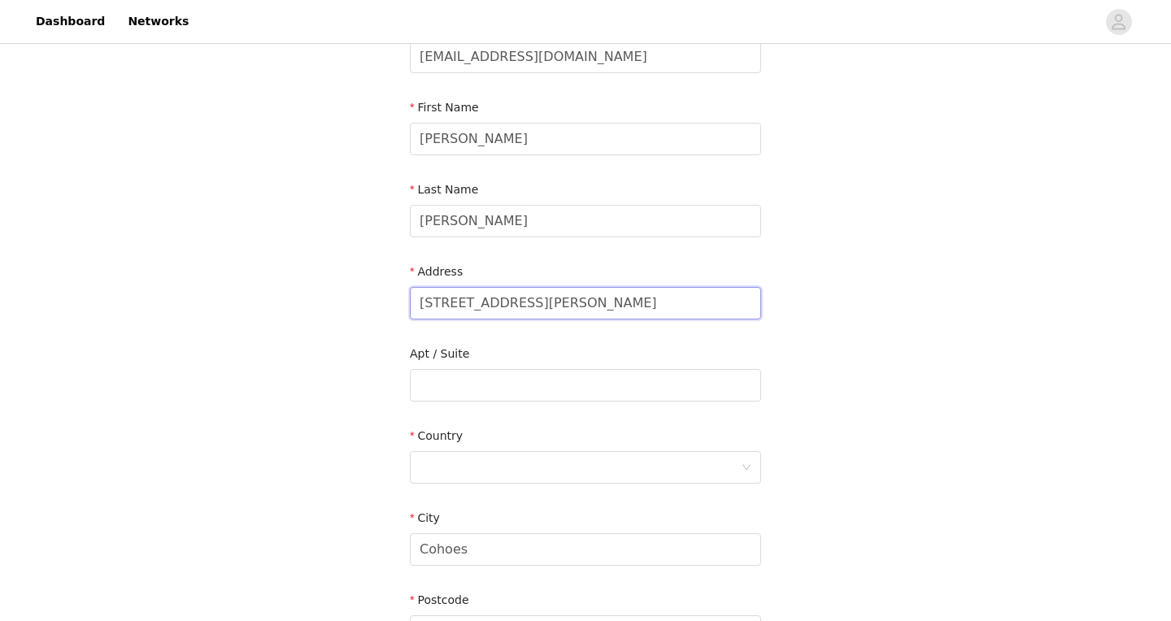
scroll to position [167, 0]
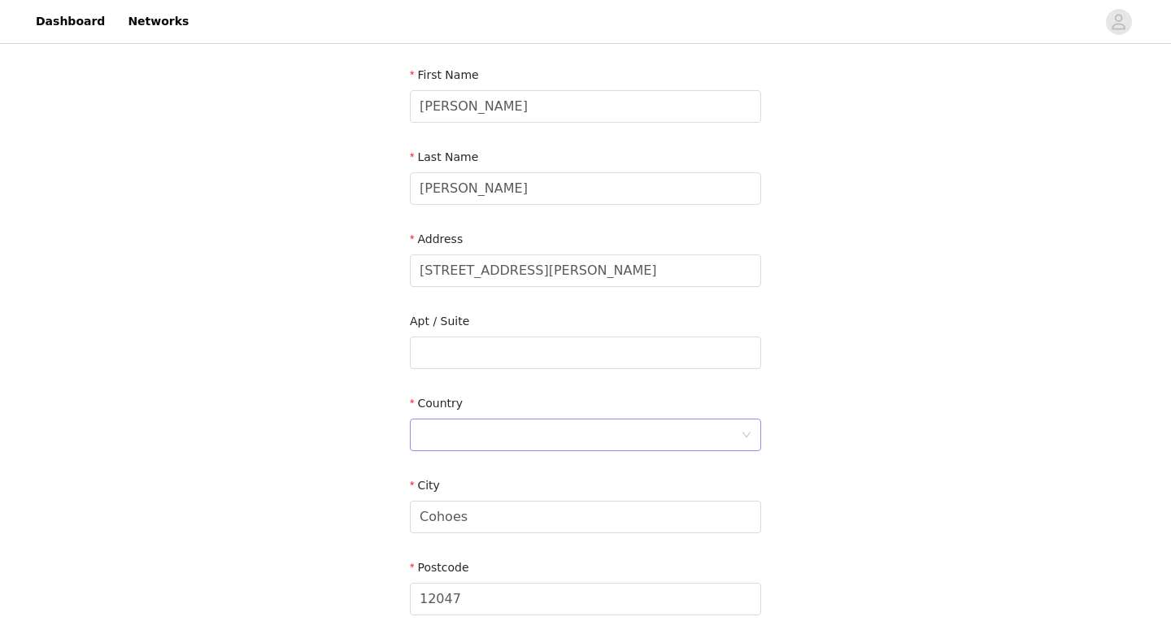
click at [509, 432] on div at bounding box center [580, 435] width 321 height 31
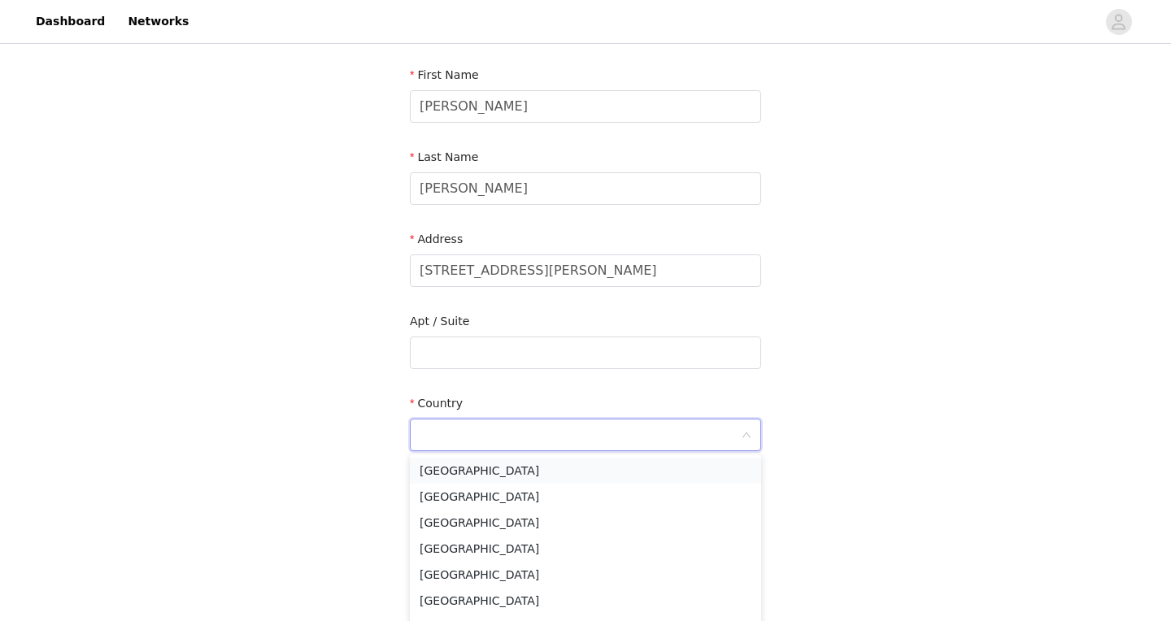
click at [603, 472] on li "[GEOGRAPHIC_DATA]" at bounding box center [585, 471] width 351 height 26
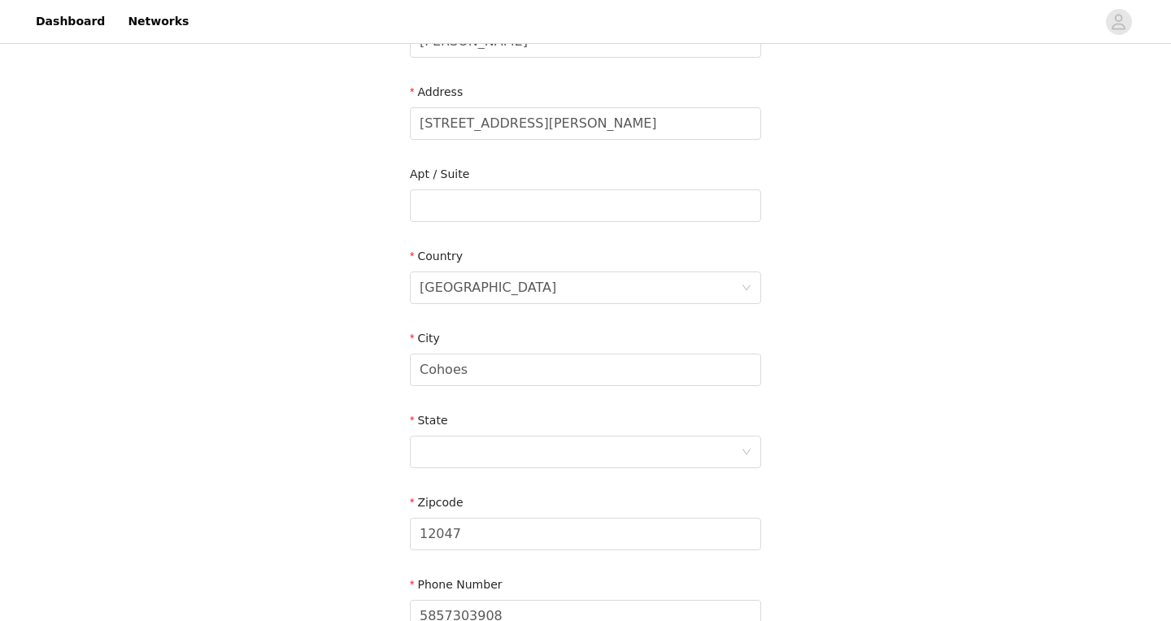
scroll to position [348, 0]
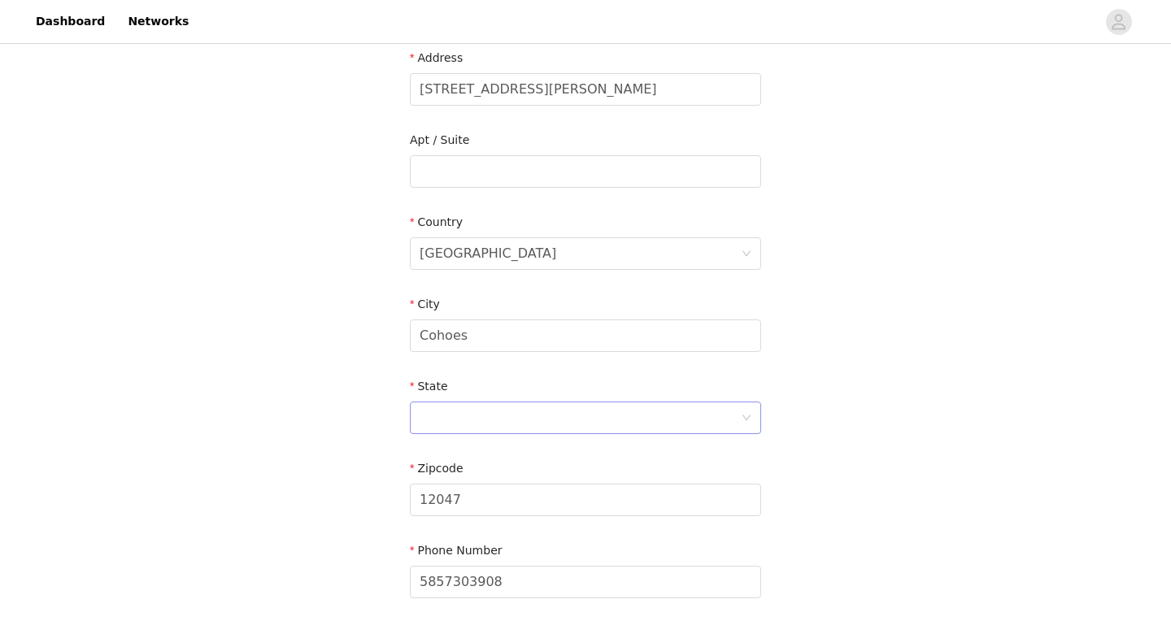
click at [582, 420] on div at bounding box center [580, 418] width 321 height 31
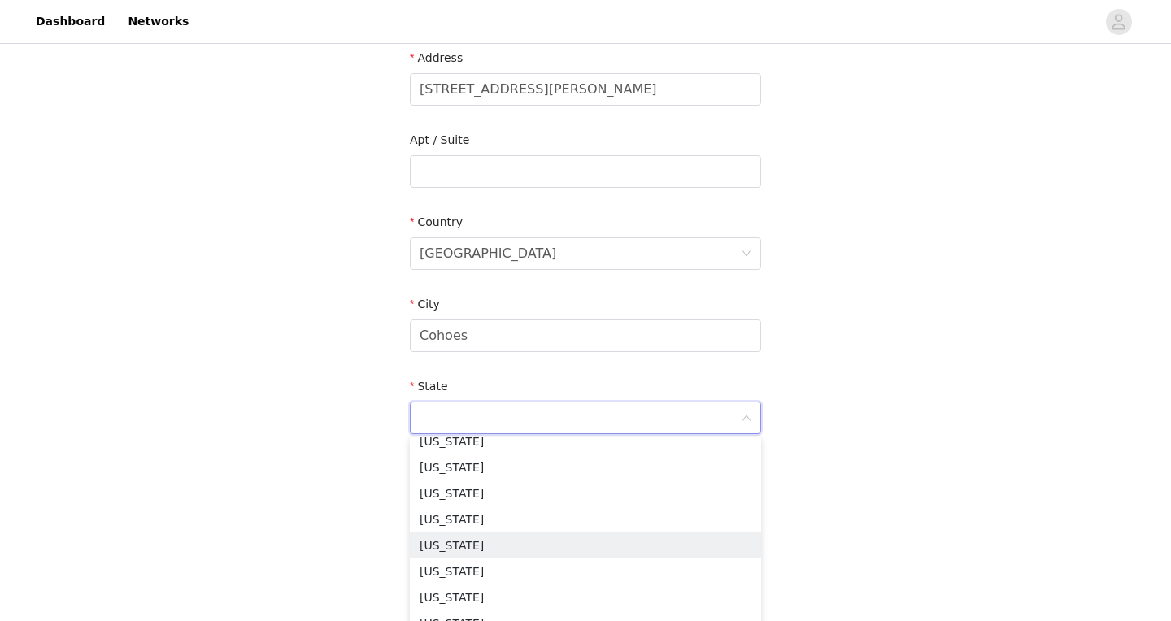
scroll to position [932, 0]
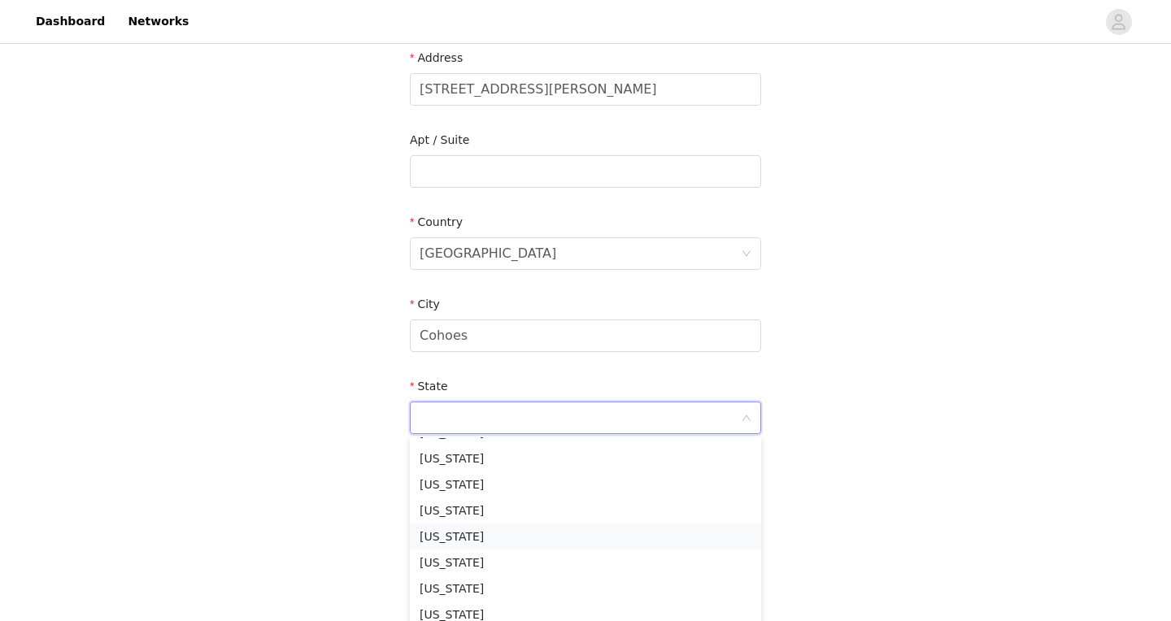
click at [453, 533] on li "[US_STATE]" at bounding box center [585, 537] width 351 height 26
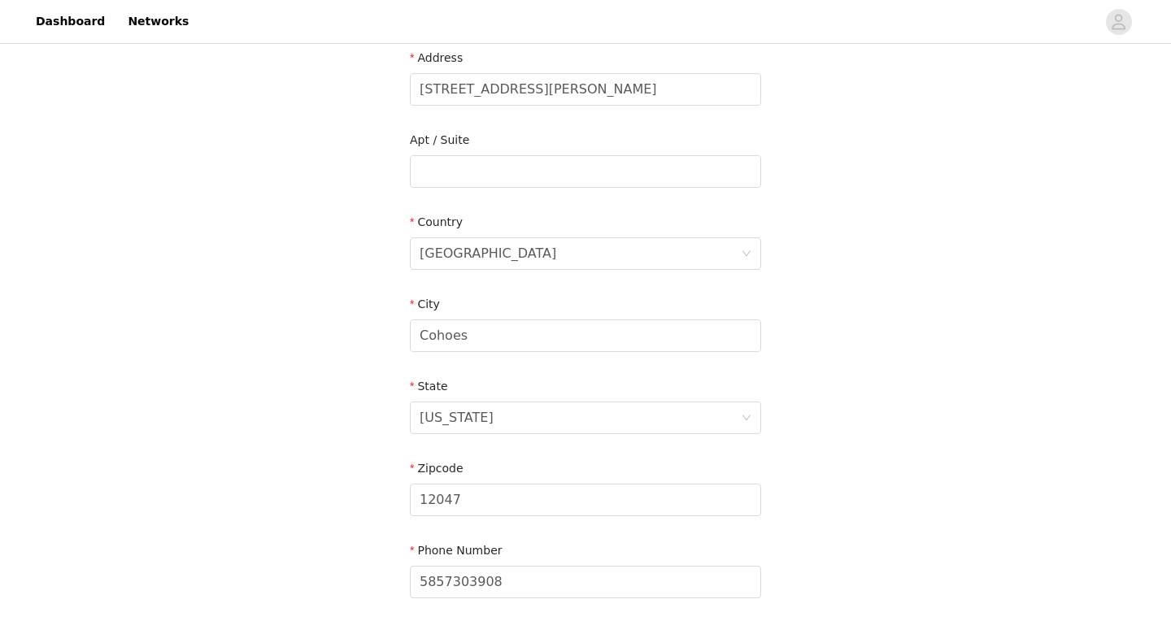
scroll to position [488, 0]
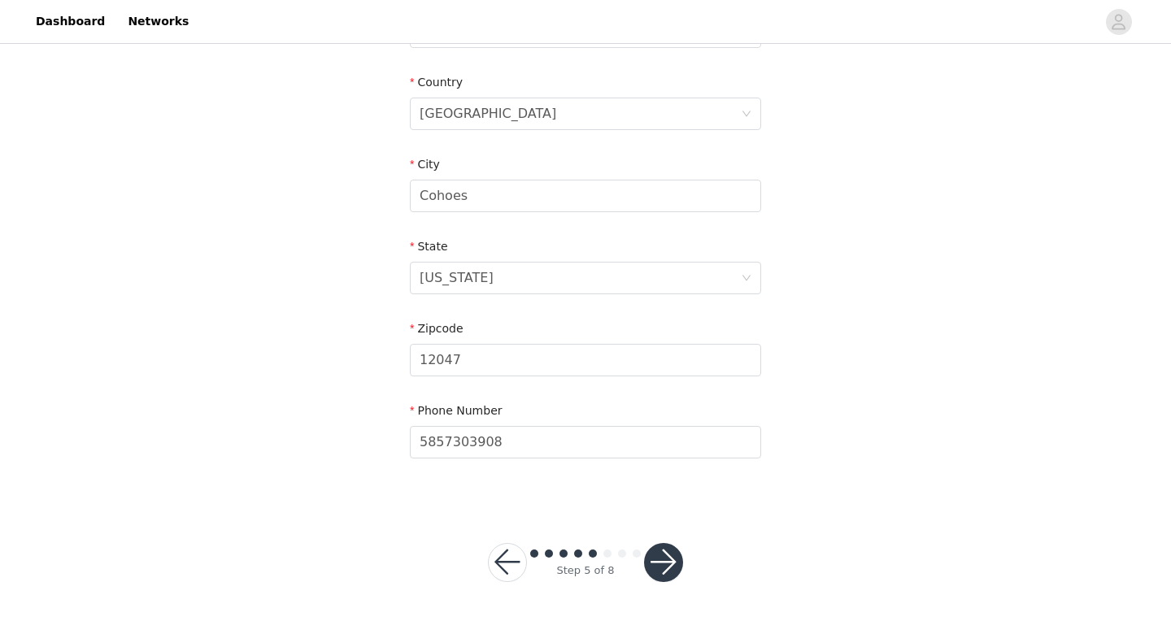
click at [664, 562] on button "button" at bounding box center [663, 562] width 39 height 39
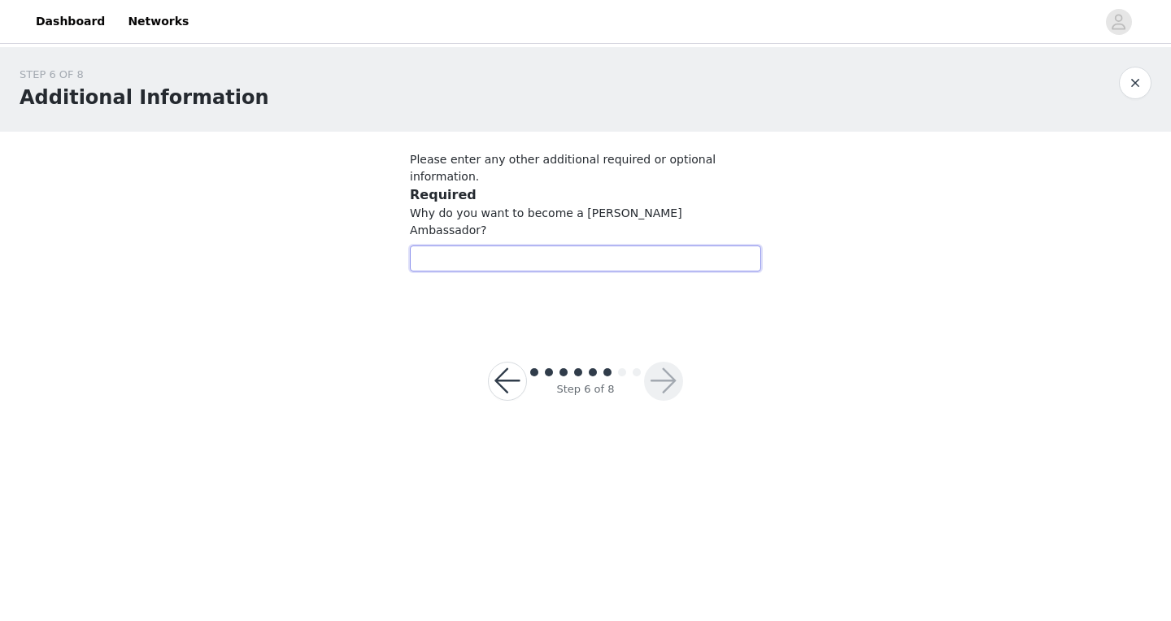
click at [656, 246] on input "text" at bounding box center [585, 259] width 351 height 26
click at [485, 246] on input "Educate individuals on supplements they should be taking daily, and provide the…" at bounding box center [585, 259] width 351 height 26
click at [598, 246] on input "Educate individuals on supplements they should be taking daily, and put them wi…" at bounding box center [585, 259] width 351 height 26
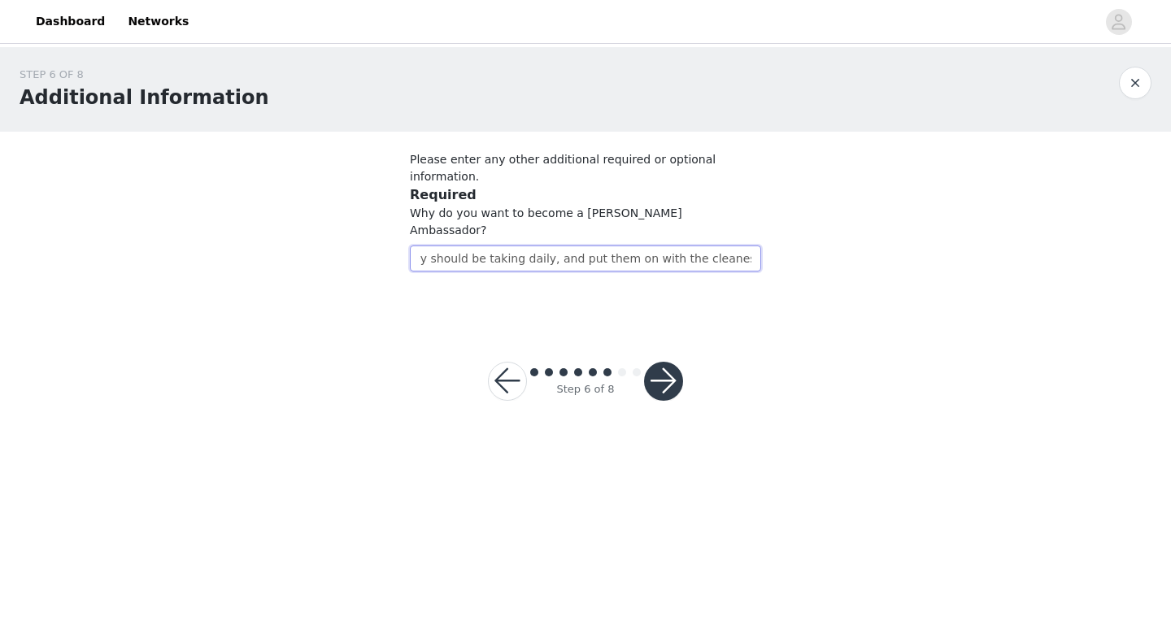
click at [760, 246] on input "Educate individuals on supplements they should be taking daily, and put them on…" at bounding box center [585, 259] width 351 height 26
click at [748, 246] on input "Educate individuals on supplements they should be taking daily, and put them on…" at bounding box center [585, 259] width 351 height 26
drag, startPoint x: 750, startPoint y: 228, endPoint x: 394, endPoint y: 229, distance: 356.3
click at [394, 229] on section "Please enter any other additional required or optional information. Required Wh…" at bounding box center [585, 227] width 390 height 191
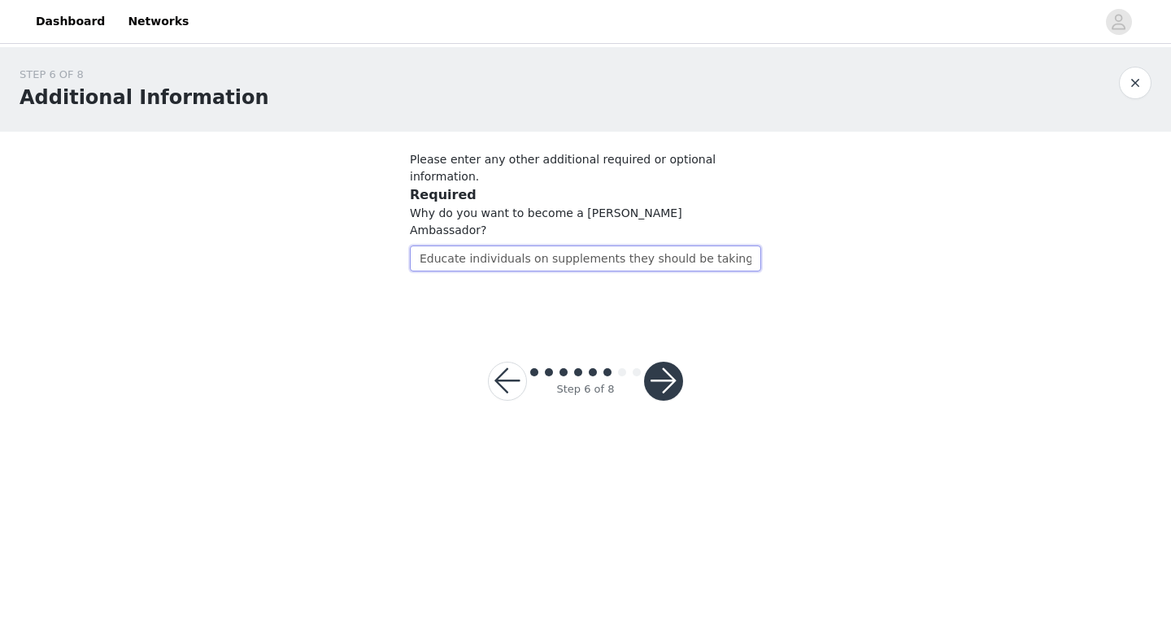
type input "Educate individuals on supplements they should be taking daily, and put them on…"
paste input "I want to educate individuals on the supplements they should be taking daily wh…"
type input "I want to educate individuals on the supplements they should be taking daily wh…"
click at [666, 362] on button "button" at bounding box center [663, 381] width 39 height 39
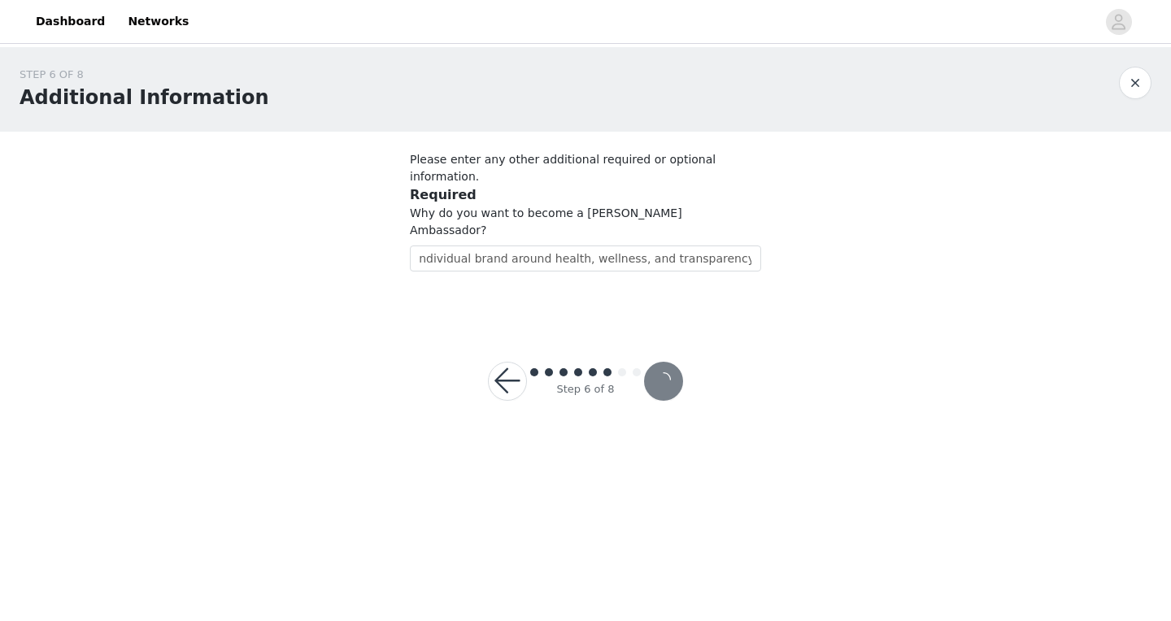
scroll to position [0, 0]
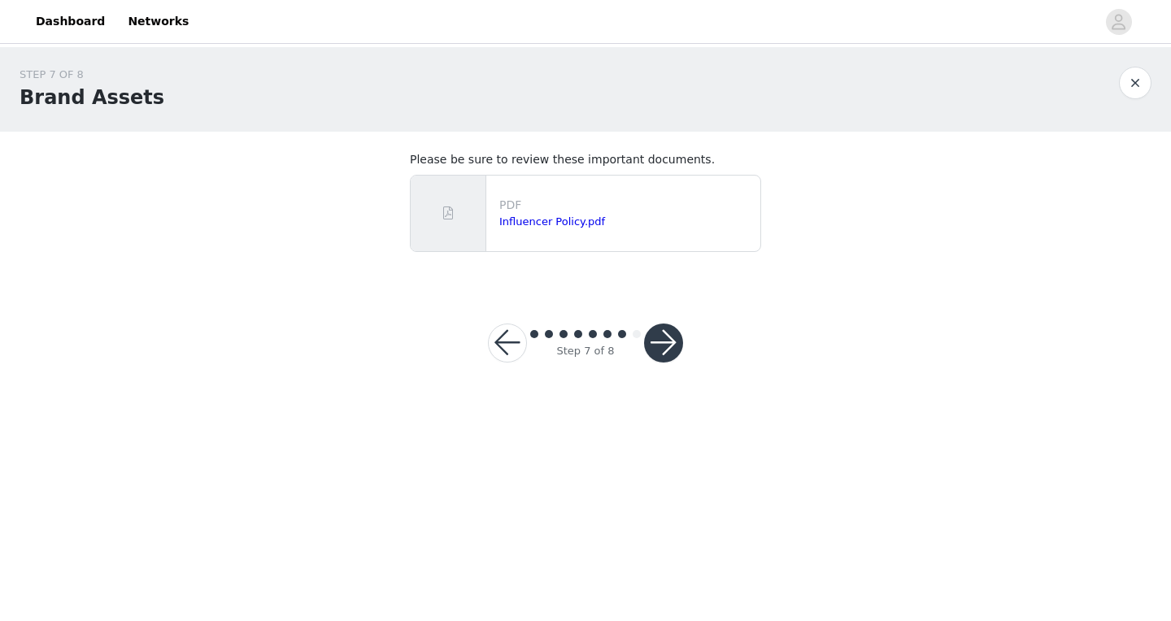
click at [666, 341] on button "button" at bounding box center [663, 343] width 39 height 39
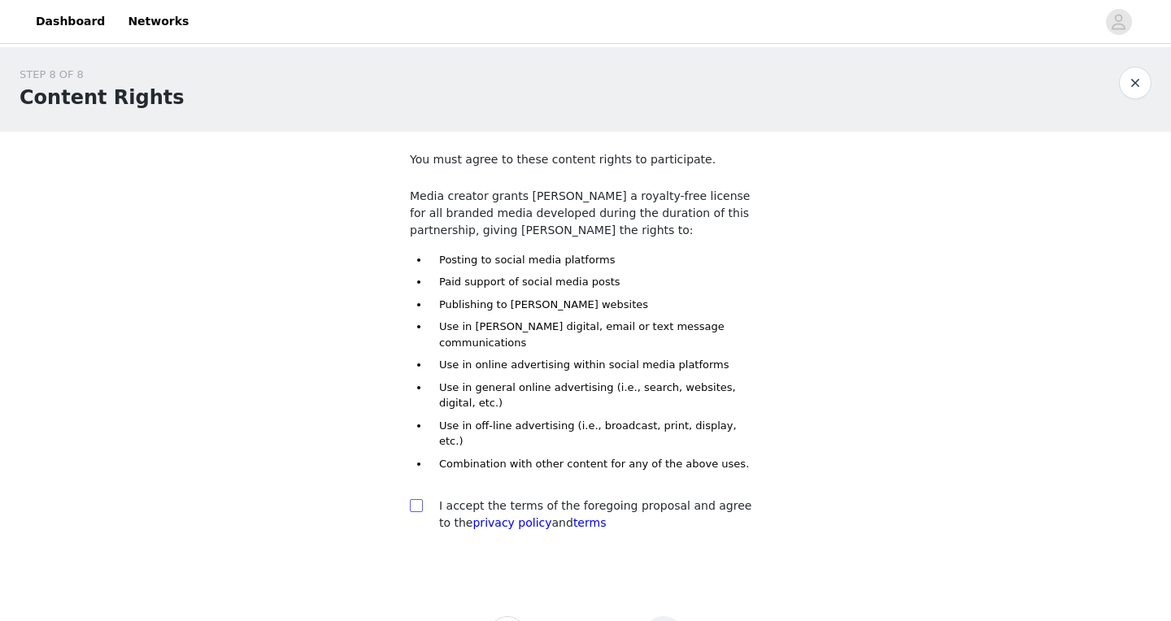
click at [416, 499] on input "checkbox" at bounding box center [415, 504] width 11 height 11
checkbox input "true"
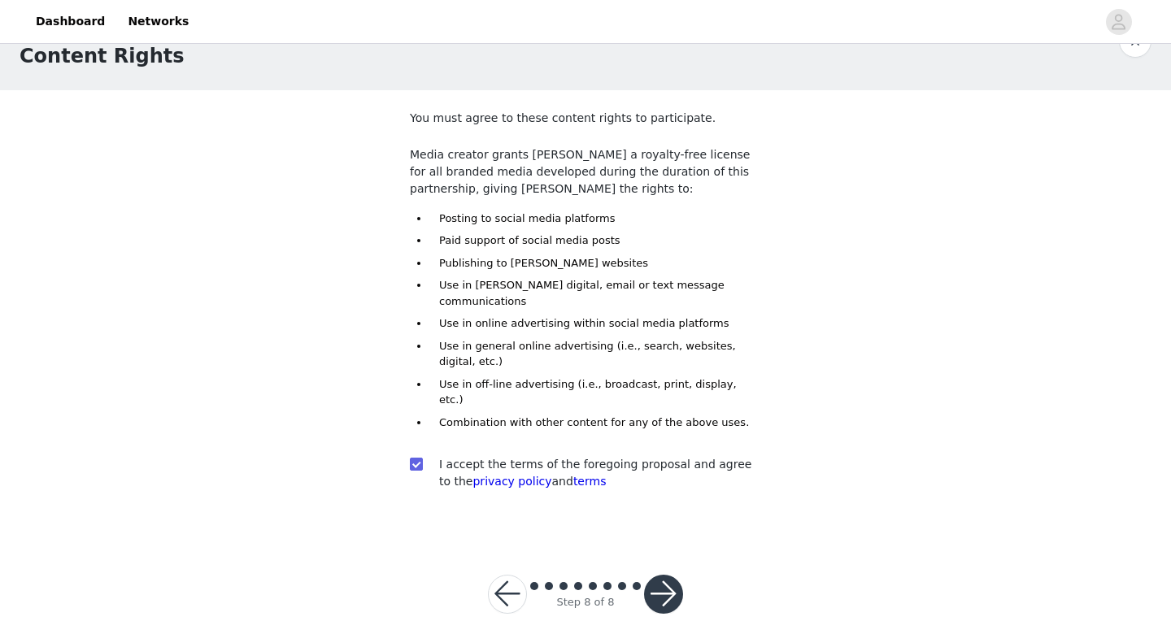
click at [667, 575] on button "button" at bounding box center [663, 594] width 39 height 39
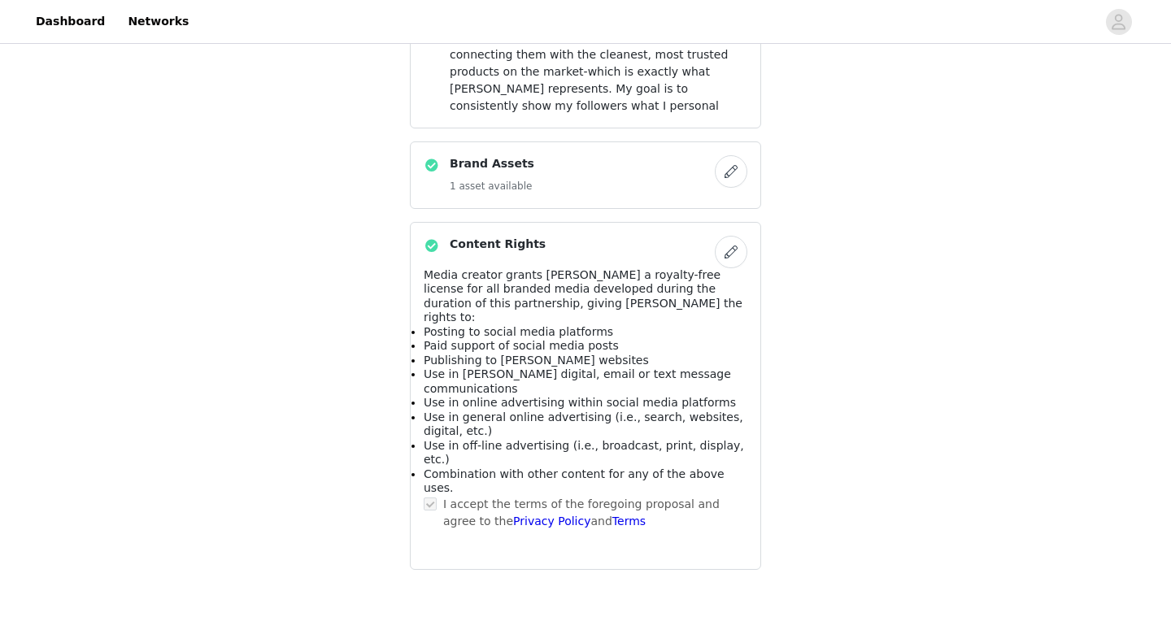
scroll to position [1183, 0]
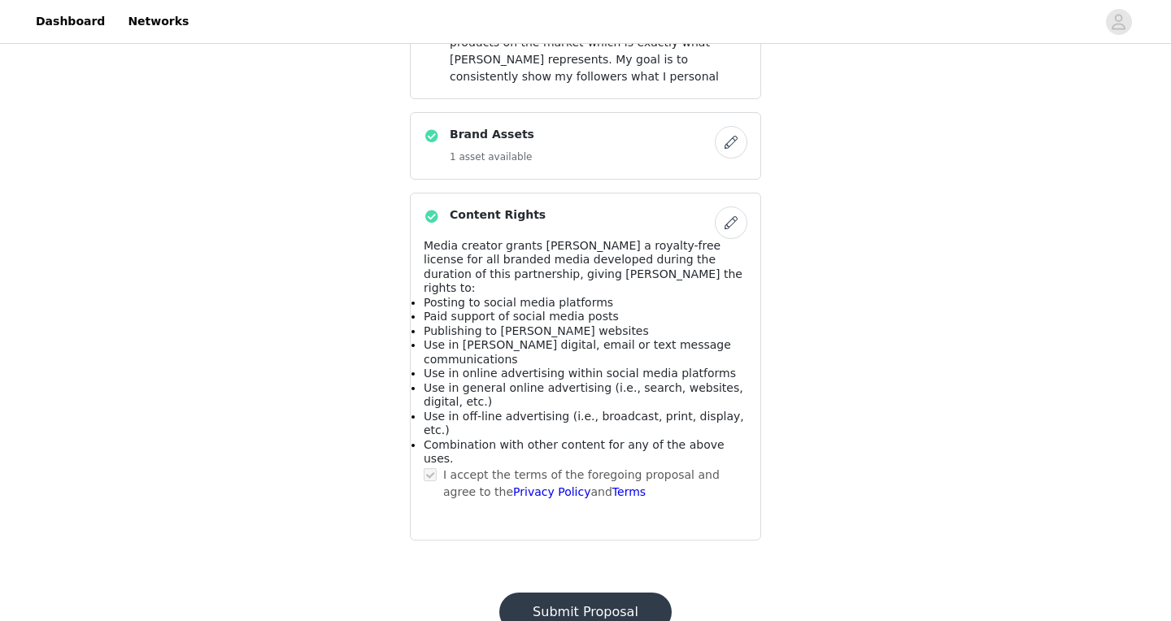
click at [601, 593] on button "Submit Proposal" at bounding box center [585, 612] width 172 height 39
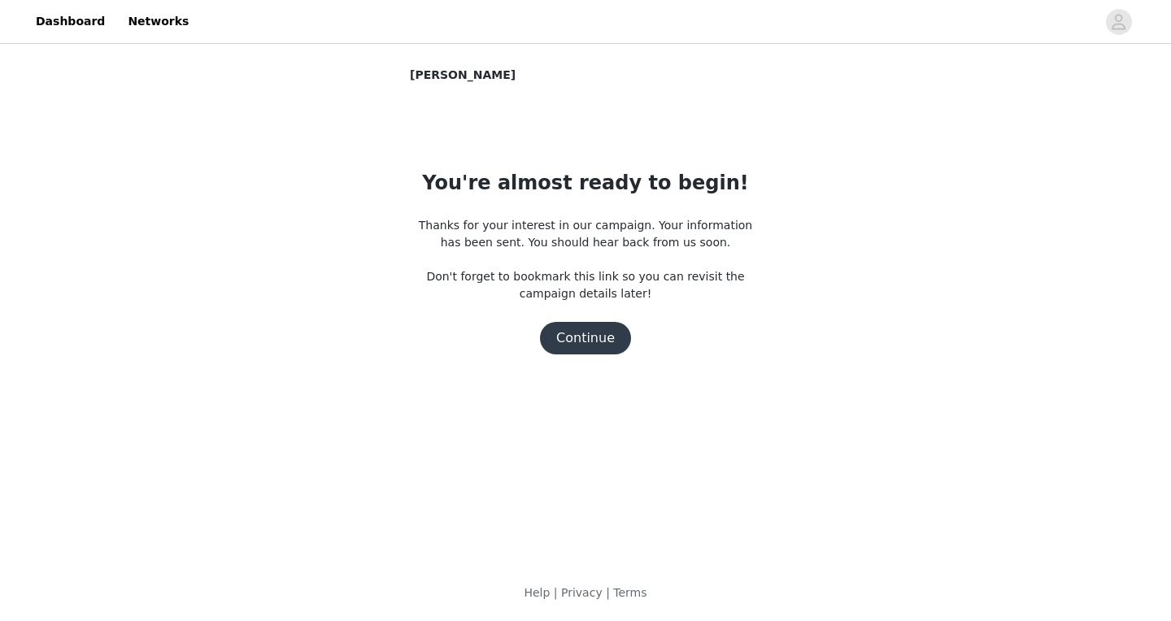
click at [567, 341] on button "Continue" at bounding box center [585, 338] width 91 height 33
